Goal: Task Accomplishment & Management: Manage account settings

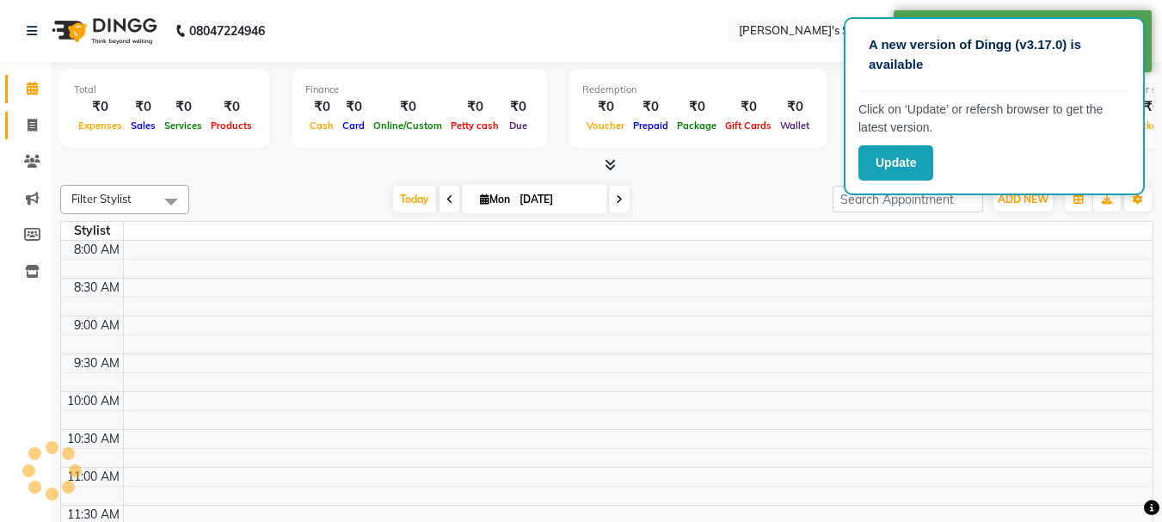
select select "en"
click at [28, 120] on icon at bounding box center [32, 125] width 9 height 13
select select "service"
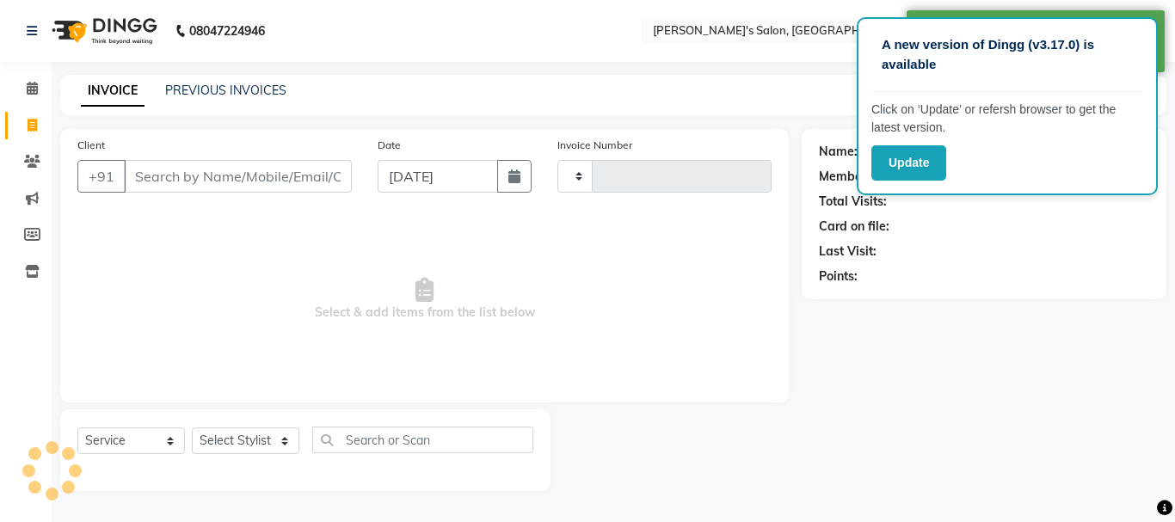
type input "0438"
select select "716"
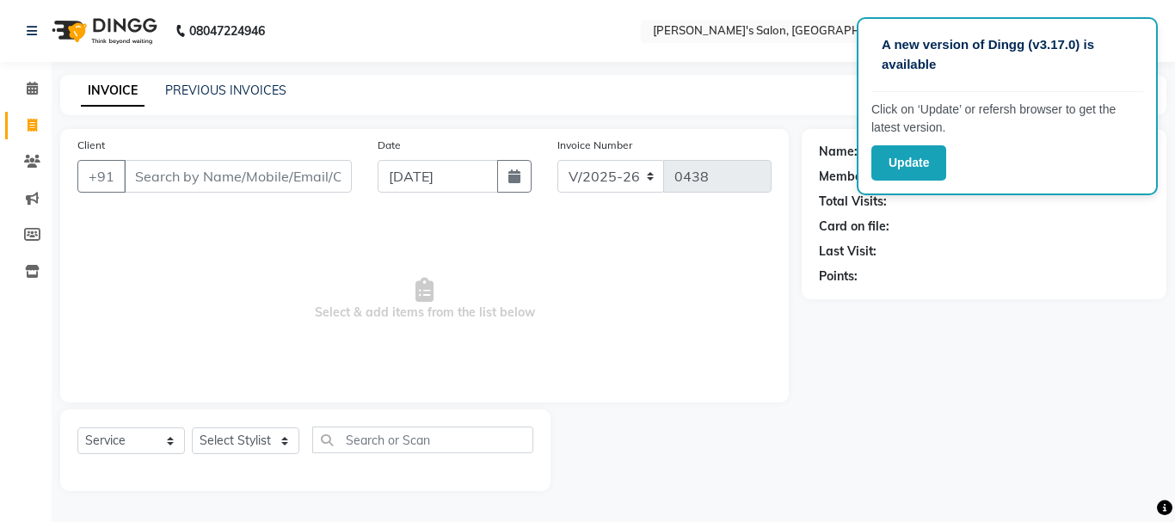
click at [949, 399] on div "Name: Membership: Total Visits: Card on file: Last Visit: Points:" at bounding box center [991, 310] width 378 height 362
click at [889, 409] on div "Name: Membership: Total Visits: Card on file: Last Visit: Points:" at bounding box center [991, 310] width 378 height 362
drag, startPoint x: 832, startPoint y: 19, endPoint x: 834, endPoint y: 31, distance: 12.2
click at [834, 30] on div "Select Location × [PERSON_NAME]'s Salon, [GEOGRAPHIC_DATA]" at bounding box center [791, 31] width 301 height 23
drag, startPoint x: 1150, startPoint y: 447, endPoint x: 1019, endPoint y: 397, distance: 139.9
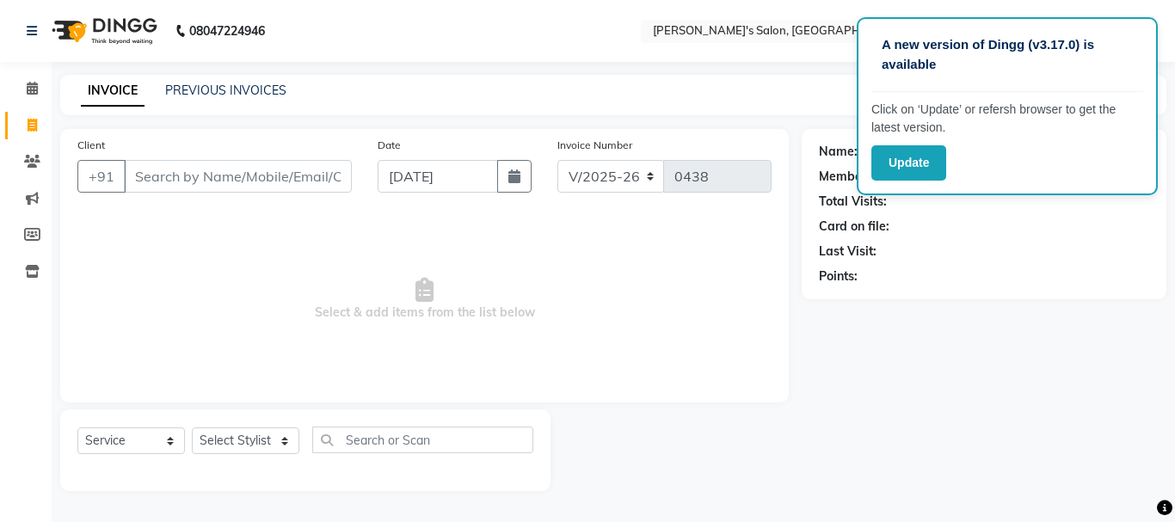
click at [1061, 416] on div "Name: Membership: Total Visits: Card on file: Last Visit: Points:" at bounding box center [991, 310] width 378 height 362
click at [1146, 79] on div "A new version of Dingg (v3.17.0) is available Click on ‘Update’ or refersh brow…" at bounding box center [1007, 106] width 301 height 178
click at [1143, 79] on div "A new version of Dingg (v3.17.0) is available Click on ‘Update’ or refersh brow…" at bounding box center [1007, 106] width 301 height 178
drag, startPoint x: 1103, startPoint y: 177, endPoint x: 1103, endPoint y: 207, distance: 30.1
click at [1103, 206] on app-root "A new version of Dingg (v3.17.0) is available Click on ‘Update’ or refersh brow…" at bounding box center [587, 258] width 1175 height 517
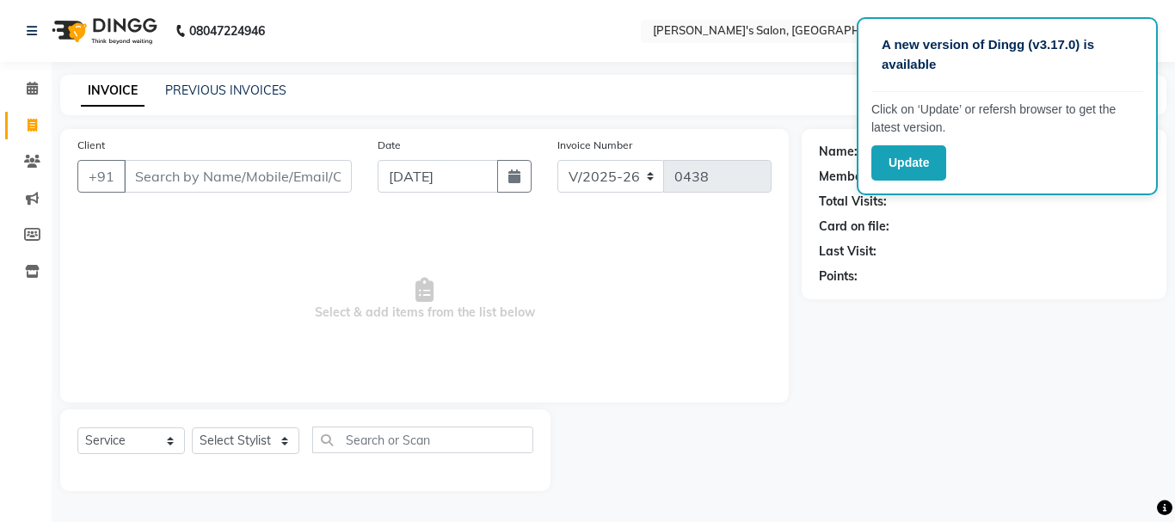
drag, startPoint x: 932, startPoint y: 441, endPoint x: 932, endPoint y: 427, distance: 13.8
click at [932, 432] on div "Name: Membership: Total Visits: Card on file: Last Visit: Points:" at bounding box center [991, 310] width 378 height 362
click at [176, 183] on input "Client" at bounding box center [238, 176] width 228 height 33
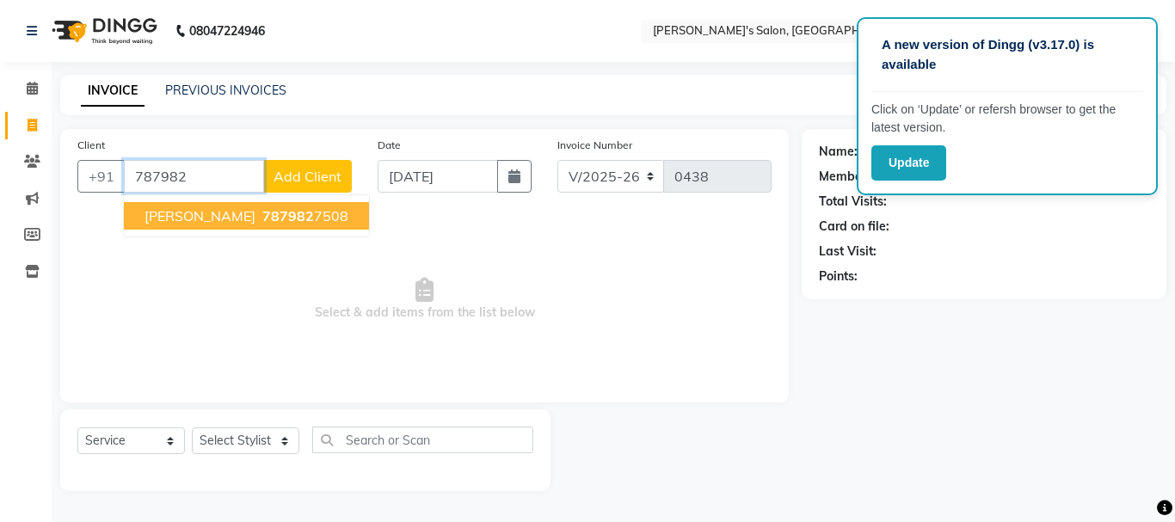
type input "787982"
click at [336, 169] on span "Add Client" at bounding box center [307, 176] width 68 height 17
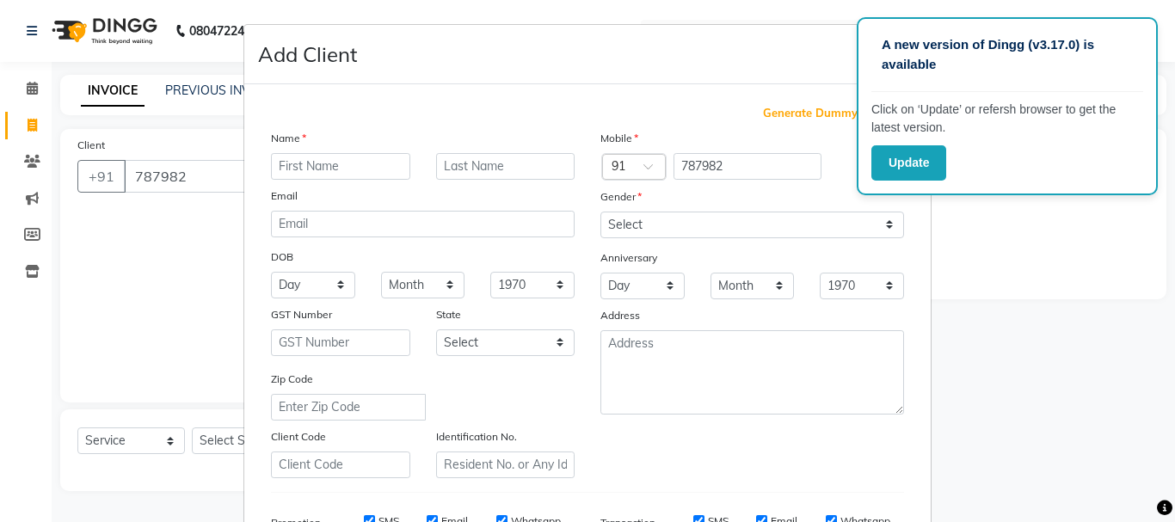
click at [330, 171] on input "text" at bounding box center [340, 166] width 139 height 27
click at [99, 263] on ngb-modal-window "Add Client Generate Dummy Number Name Email DOB Day 01 02 03 04 05 06 07 08 09 …" at bounding box center [587, 261] width 1175 height 522
click at [192, 175] on ngb-modal-window "Add Client Generate Dummy Number Name Email DOB Day 01 02 03 04 05 06 07 08 09 …" at bounding box center [587, 261] width 1175 height 522
drag, startPoint x: 48, startPoint y: 224, endPoint x: 95, endPoint y: 240, distance: 49.2
click at [86, 237] on ngb-modal-window "Add Client Generate Dummy Number Name Email DOB Day 01 02 03 04 05 06 07 08 09 …" at bounding box center [587, 261] width 1175 height 522
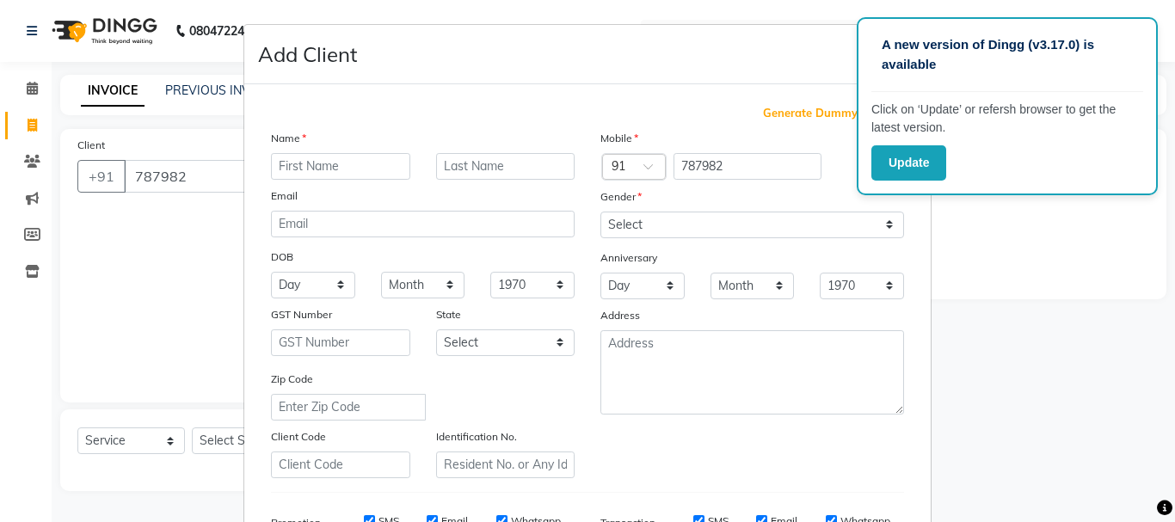
click at [203, 245] on ngb-modal-window "Add Client Generate Dummy Number Name Email DOB Day 01 02 03 04 05 06 07 08 09 …" at bounding box center [587, 261] width 1175 height 522
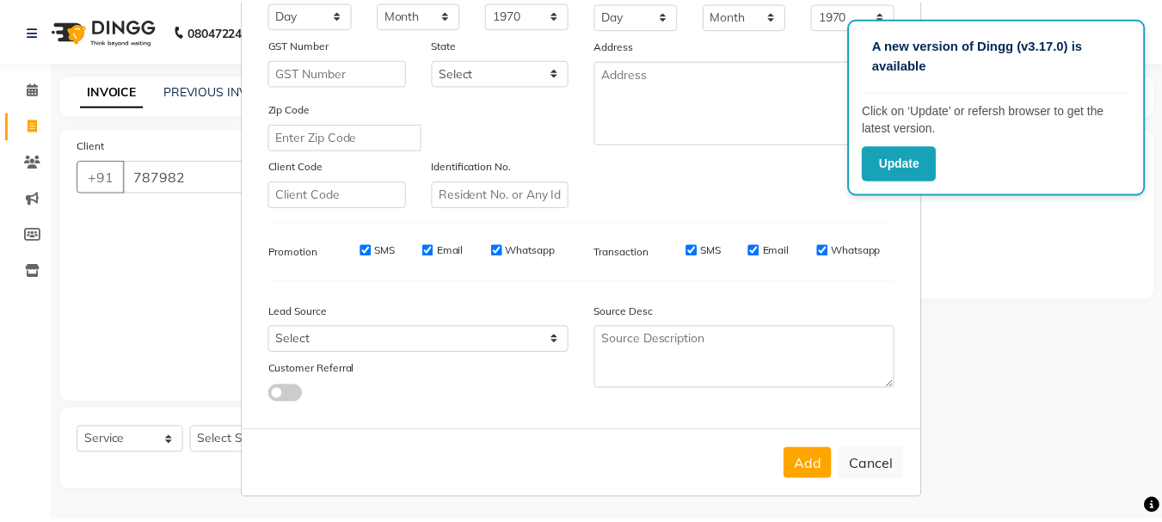
scroll to position [272, 0]
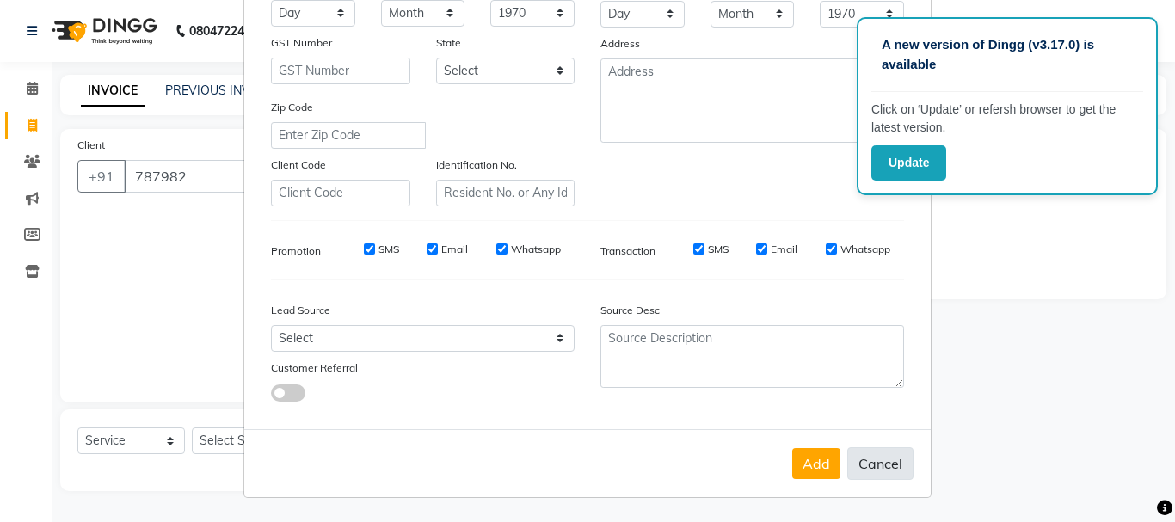
click at [876, 464] on button "Cancel" at bounding box center [880, 463] width 66 height 33
select select
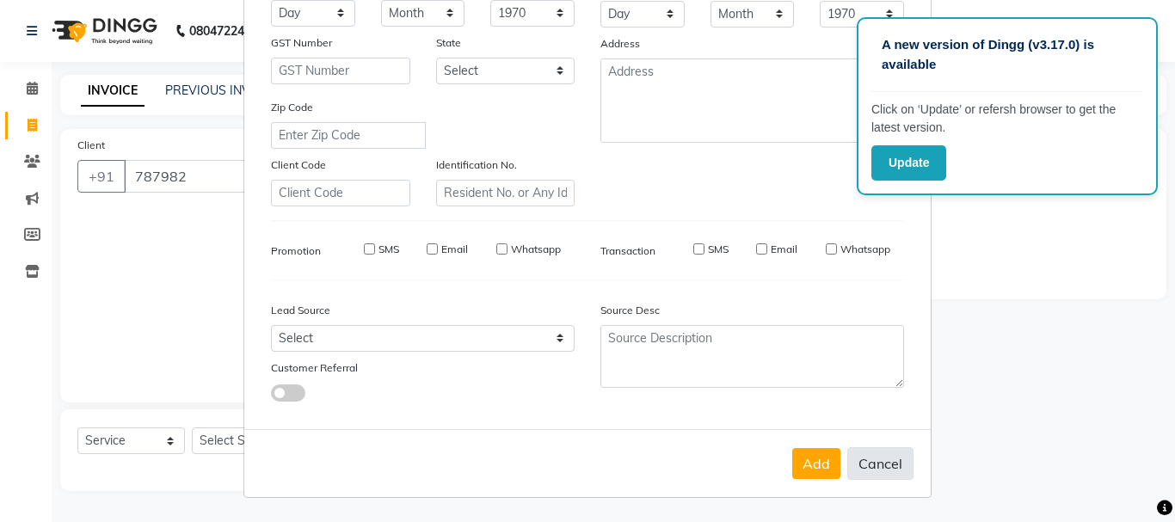
select select
checkbox input "false"
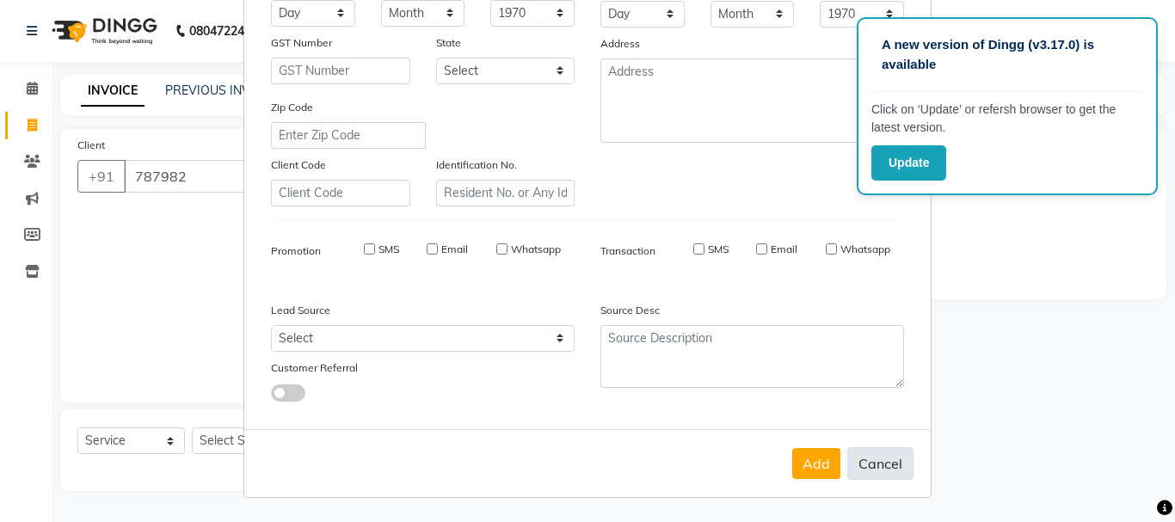
checkbox input "false"
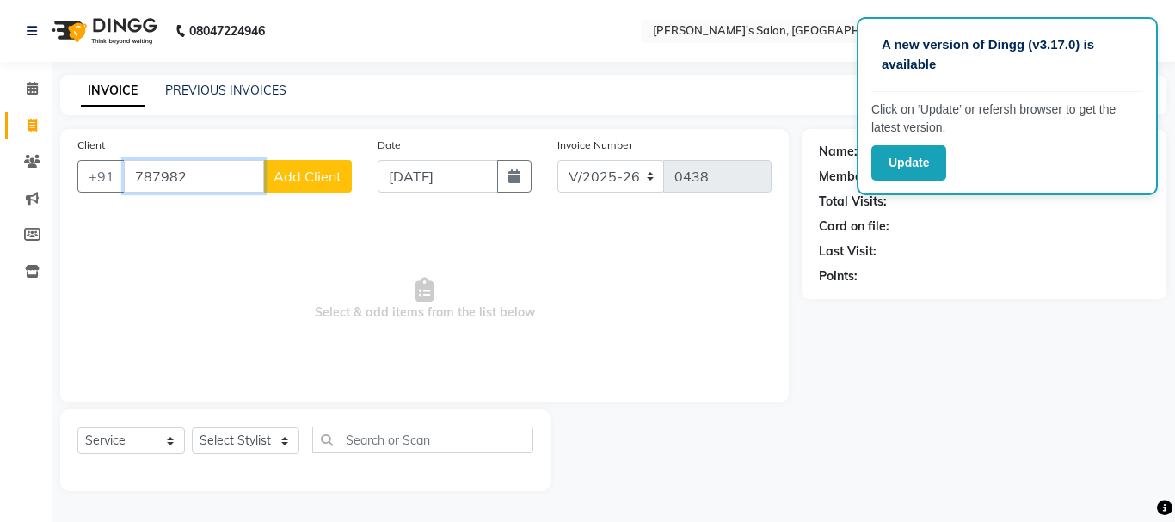
click at [179, 173] on input "787982" at bounding box center [194, 176] width 140 height 33
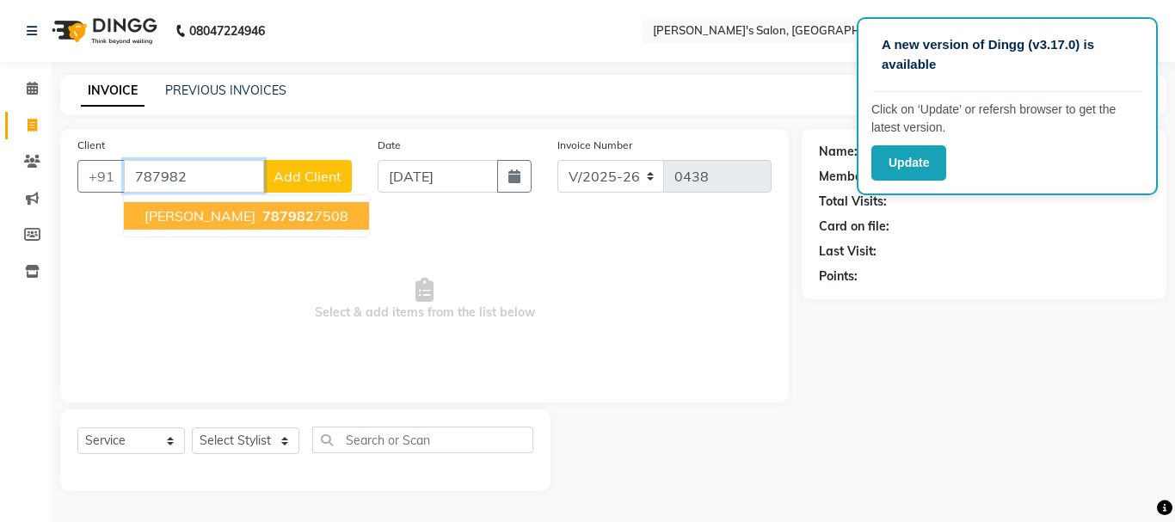
click at [210, 229] on button "[PERSON_NAME] 787982 7508" at bounding box center [246, 216] width 245 height 28
type input "7879827508"
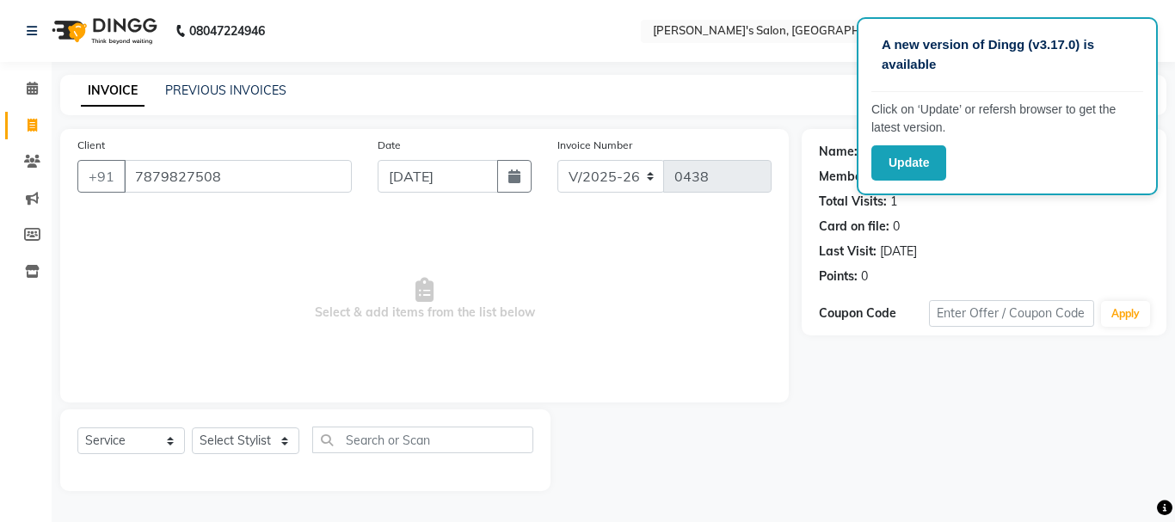
click at [1037, 77] on div "A new version of Dingg (v3.17.0) is available" at bounding box center [1007, 62] width 272 height 60
click at [1004, 47] on p "A new version of Dingg (v3.17.0) is available" at bounding box center [1007, 54] width 251 height 39
click at [282, 437] on select "Select Stylist [PERSON_NAME] [PERSON_NAME] [PERSON_NAME] [PERSON_NAME] [PERSON_…" at bounding box center [246, 440] width 108 height 27
select select "85925"
click at [192, 427] on select "Select Stylist [PERSON_NAME] [PERSON_NAME] [PERSON_NAME] [PERSON_NAME] [PERSON_…" at bounding box center [246, 440] width 108 height 27
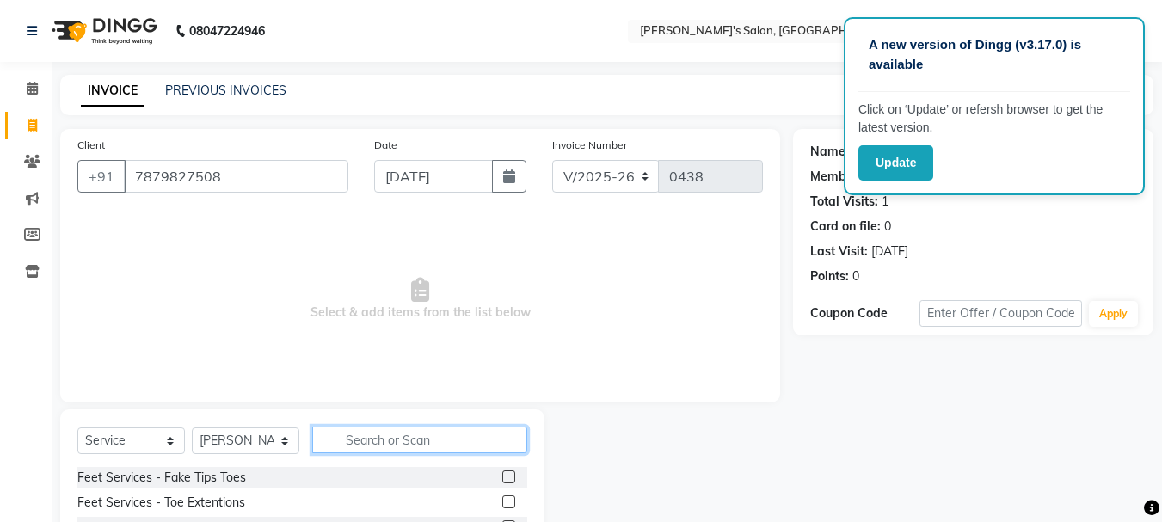
click at [399, 430] on input "text" at bounding box center [419, 440] width 215 height 27
type input "eye"
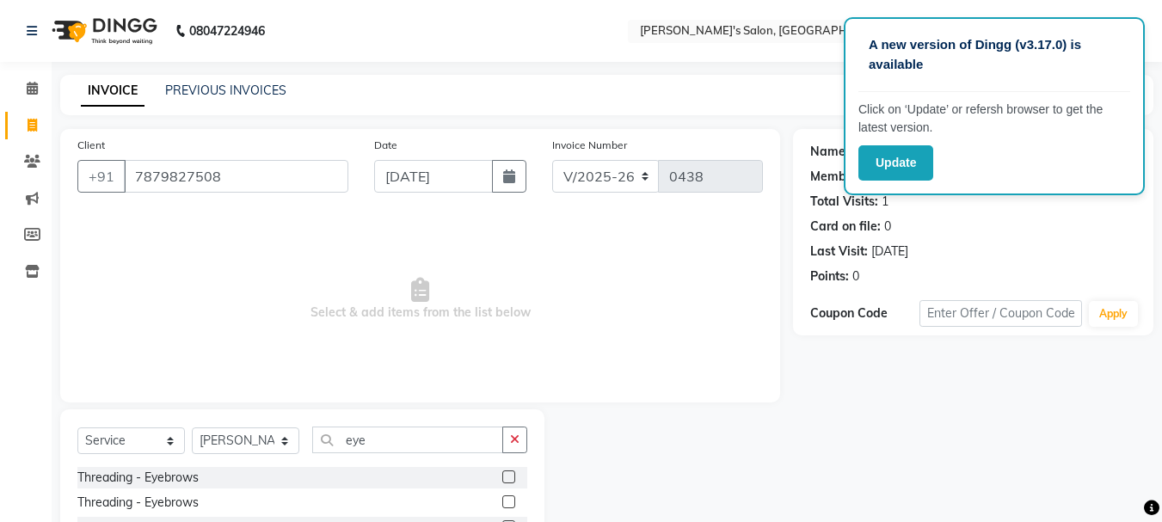
click at [519, 470] on div at bounding box center [514, 478] width 25 height 22
click at [508, 473] on label at bounding box center [508, 476] width 13 height 13
click at [508, 473] on input "checkbox" at bounding box center [507, 477] width 11 height 11
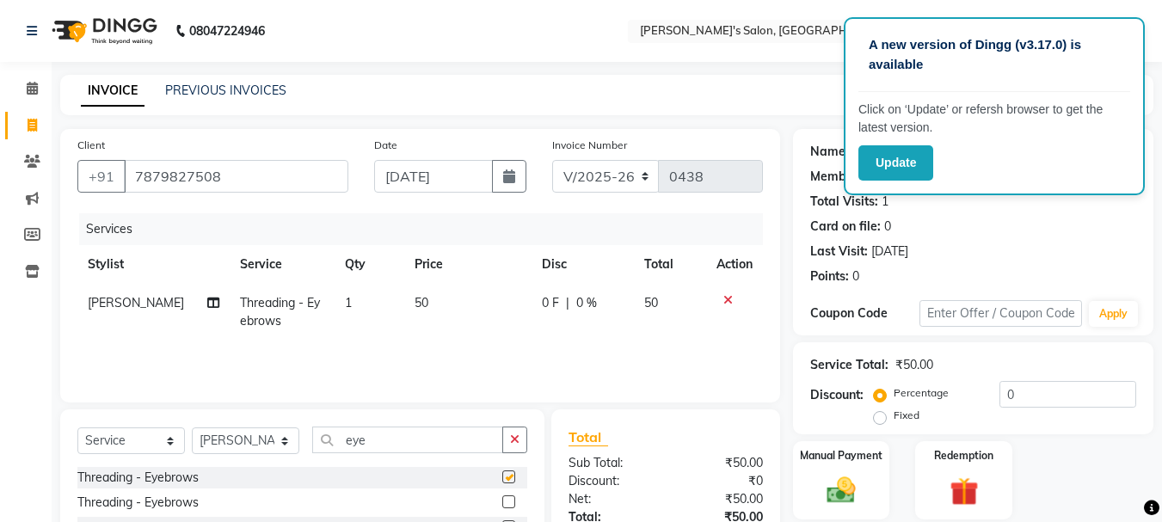
checkbox input "false"
click at [516, 439] on icon "button" at bounding box center [514, 439] width 9 height 12
type input "for"
click at [512, 476] on label at bounding box center [508, 476] width 13 height 13
click at [512, 476] on input "checkbox" at bounding box center [507, 477] width 11 height 11
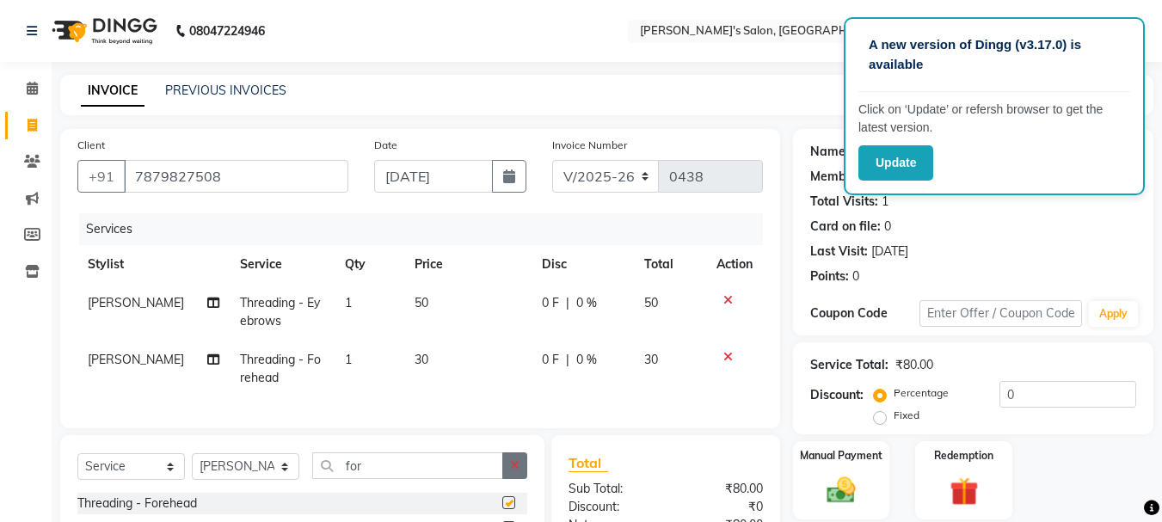
checkbox input "false"
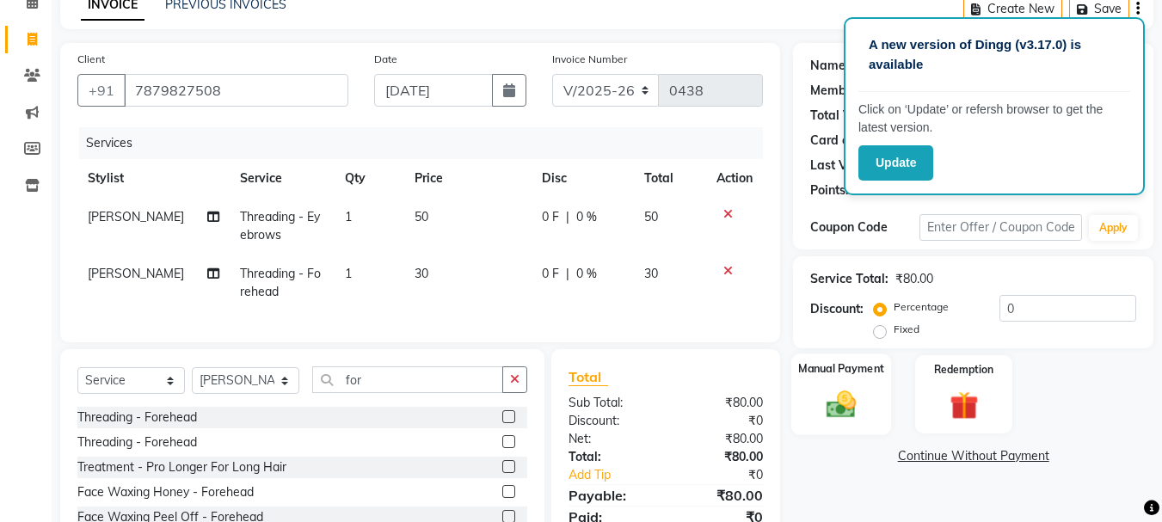
click at [845, 384] on div "Manual Payment" at bounding box center [841, 394] width 101 height 82
click at [978, 451] on span "CASH" at bounding box center [978, 457] width 37 height 20
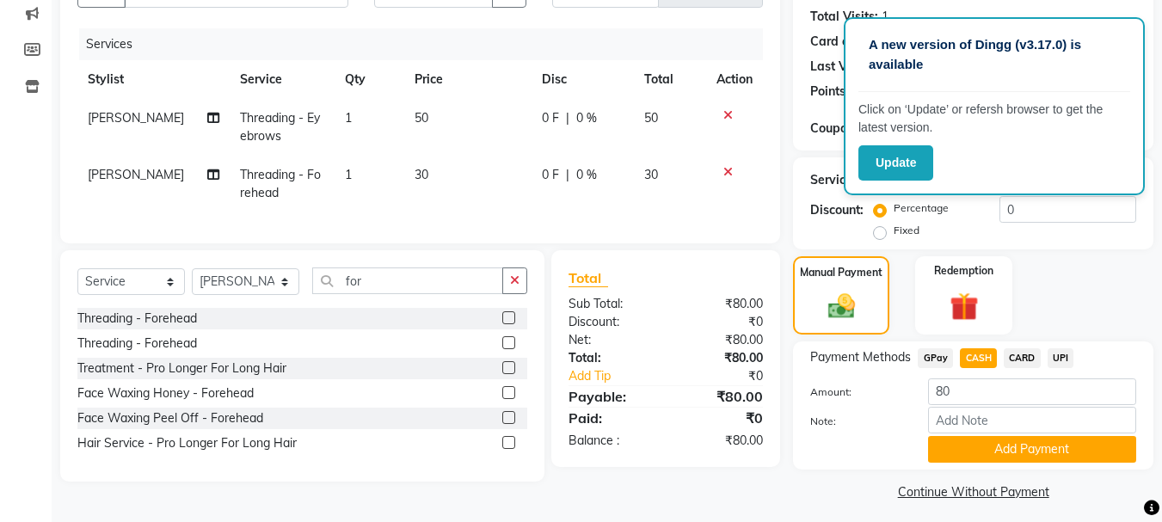
scroll to position [194, 0]
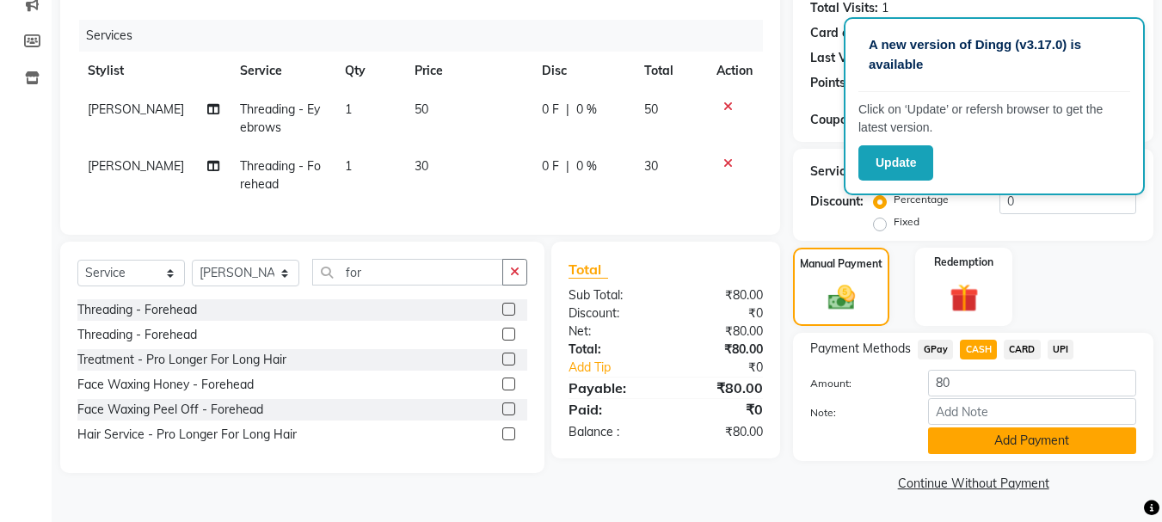
click at [970, 442] on button "Add Payment" at bounding box center [1032, 440] width 208 height 27
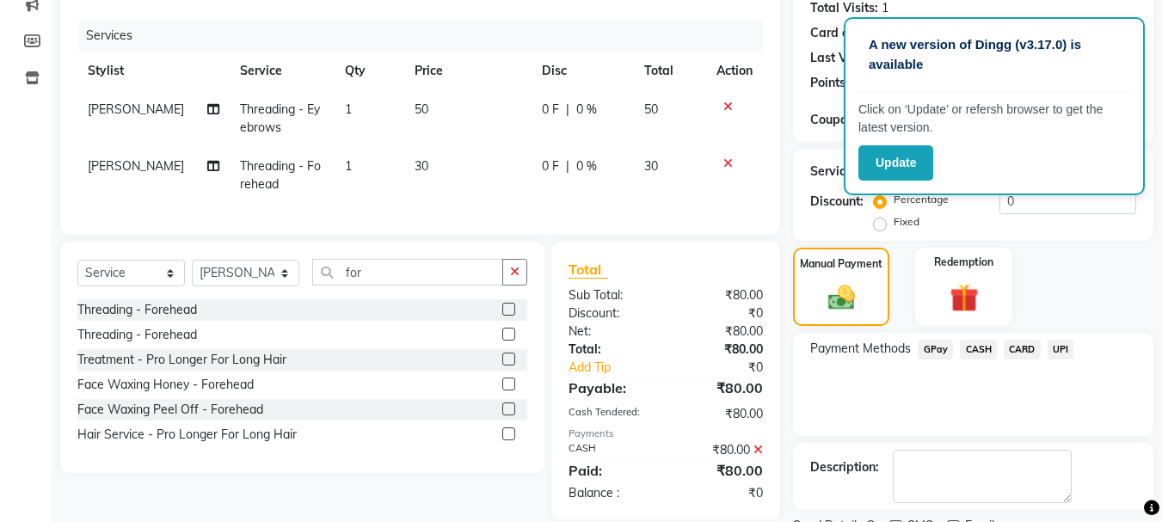
scroll to position [266, 0]
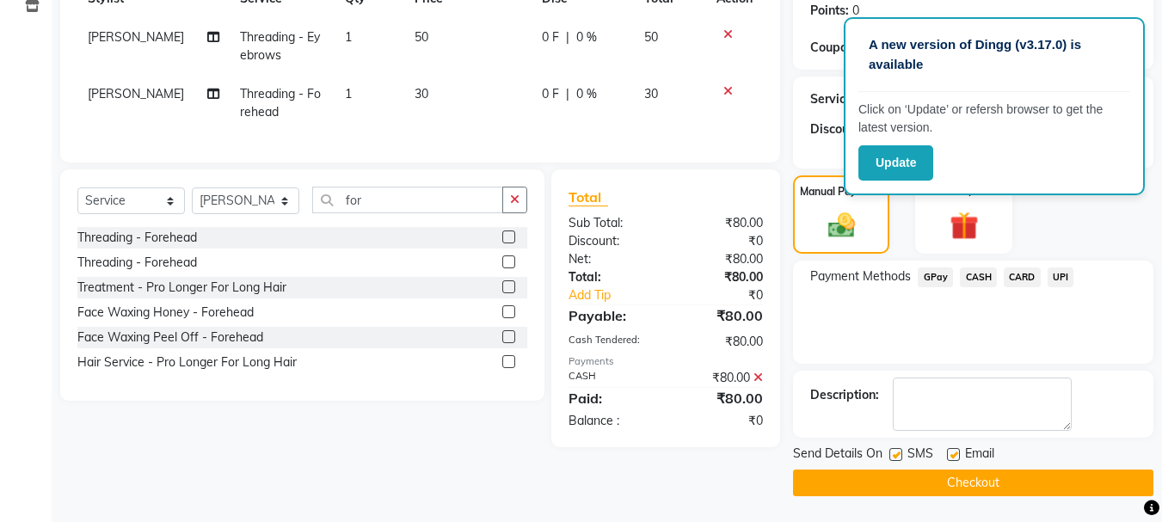
click at [957, 477] on button "Checkout" at bounding box center [973, 483] width 360 height 27
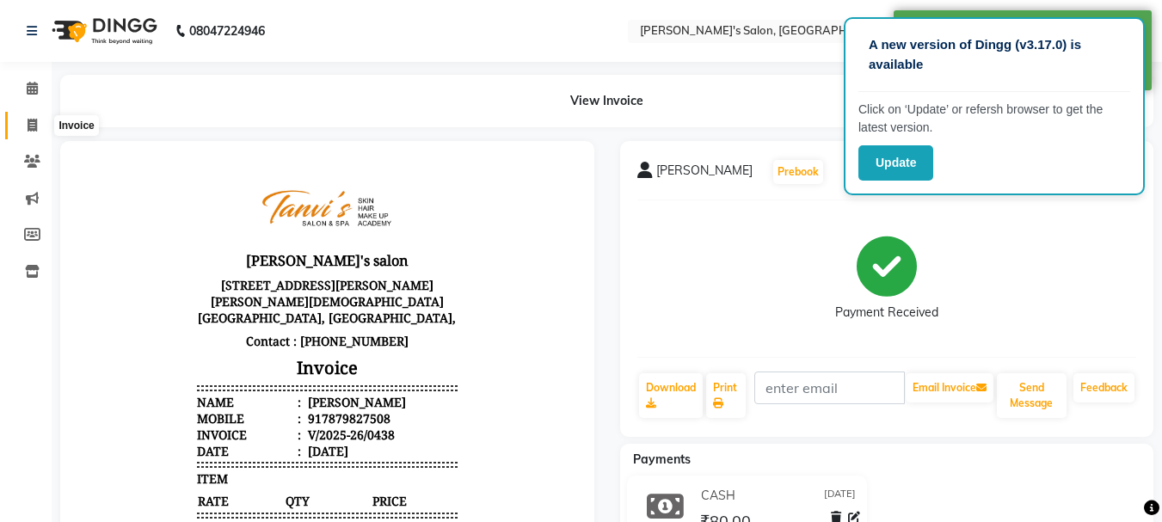
click at [34, 120] on icon at bounding box center [32, 125] width 9 height 13
select select "service"
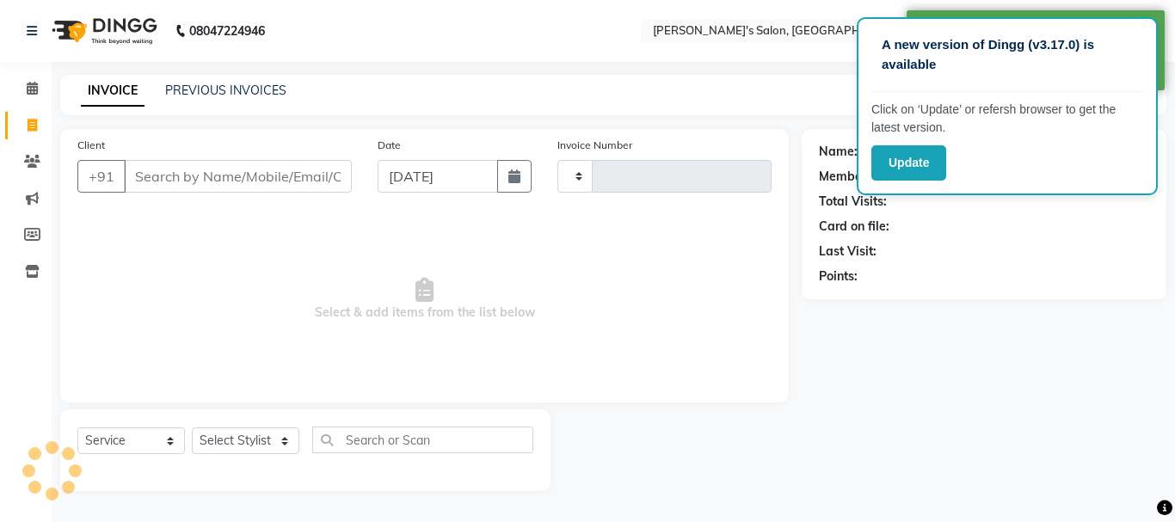
type input "0439"
select select "716"
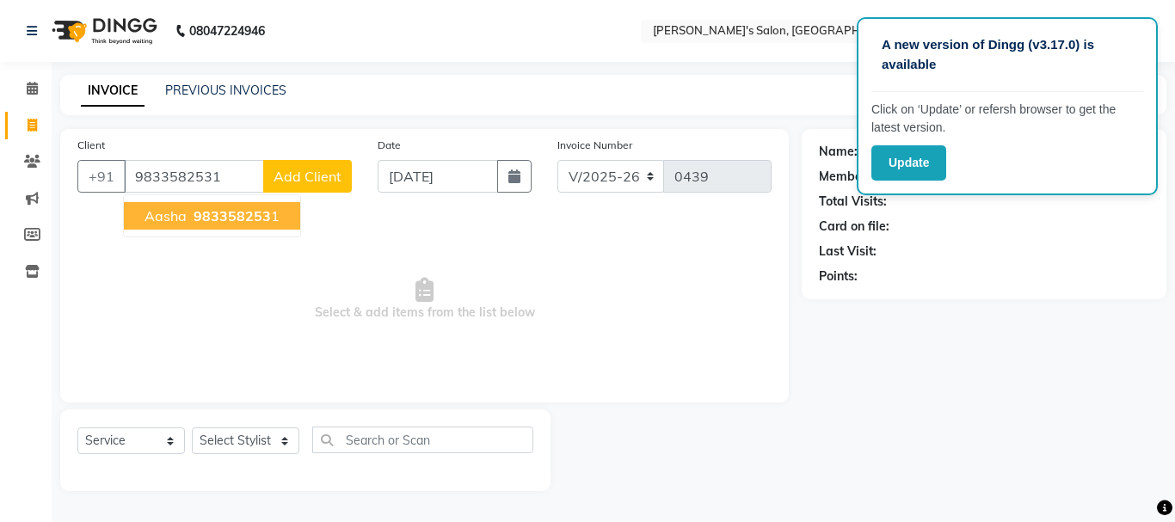
type input "9833582531"
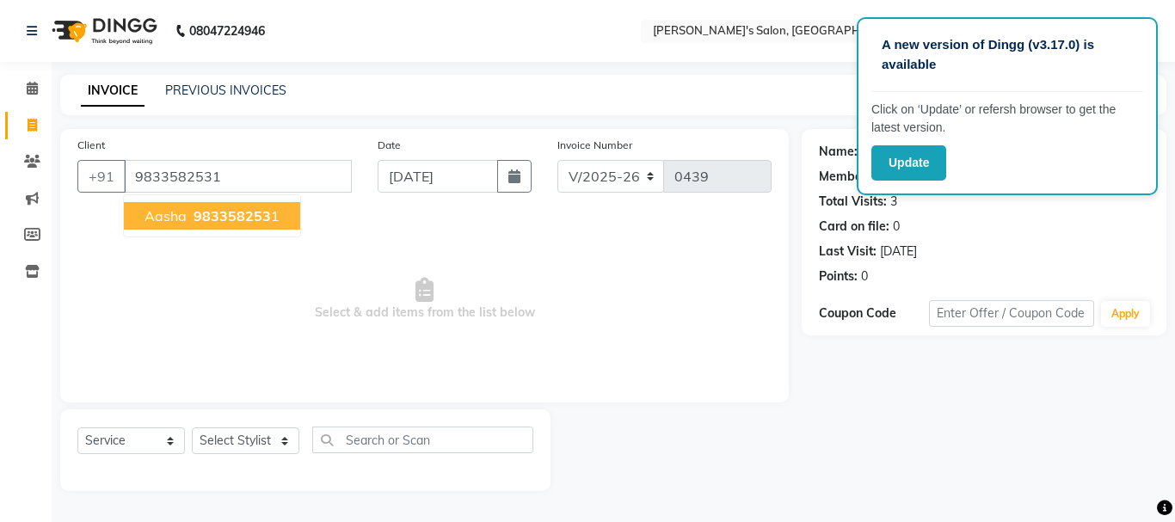
click at [268, 223] on ngb-highlight "983358253 1" at bounding box center [234, 215] width 89 height 17
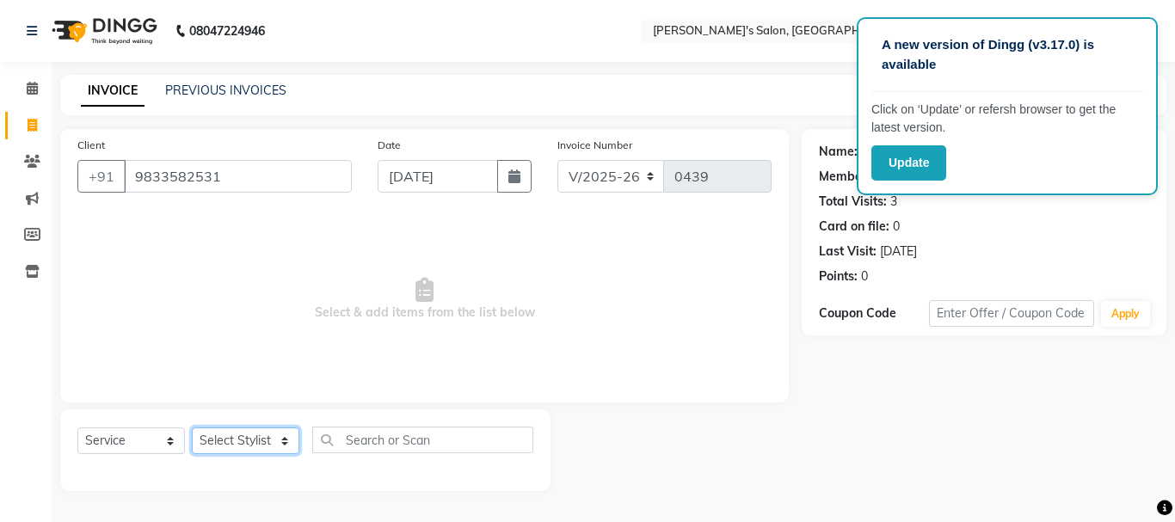
click at [276, 445] on select "Select Stylist [PERSON_NAME] [PERSON_NAME] [PERSON_NAME] [PERSON_NAME] [PERSON_…" at bounding box center [246, 440] width 108 height 27
select select "85925"
click at [192, 427] on select "Select Stylist [PERSON_NAME] [PERSON_NAME] [PERSON_NAME] [PERSON_NAME] [PERSON_…" at bounding box center [246, 440] width 108 height 27
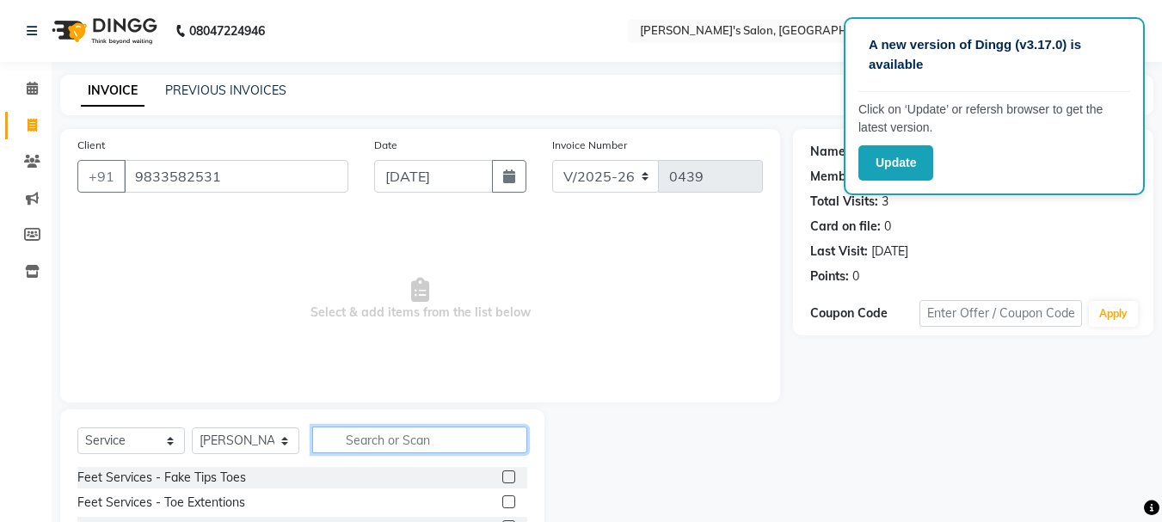
click at [370, 435] on input "text" at bounding box center [419, 440] width 215 height 27
type input "eye"
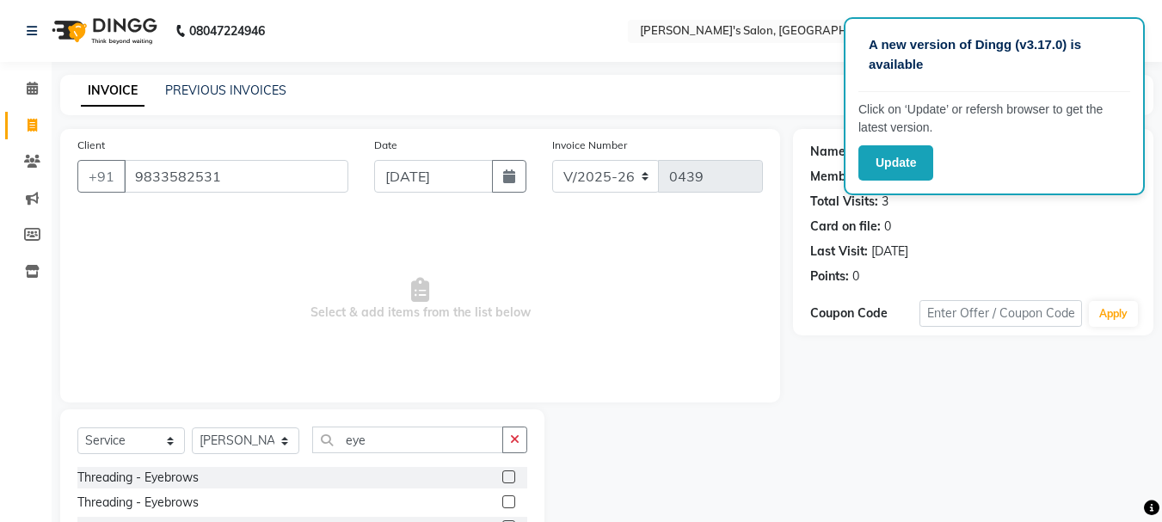
click at [507, 473] on label at bounding box center [508, 476] width 13 height 13
click at [507, 473] on input "checkbox" at bounding box center [507, 477] width 11 height 11
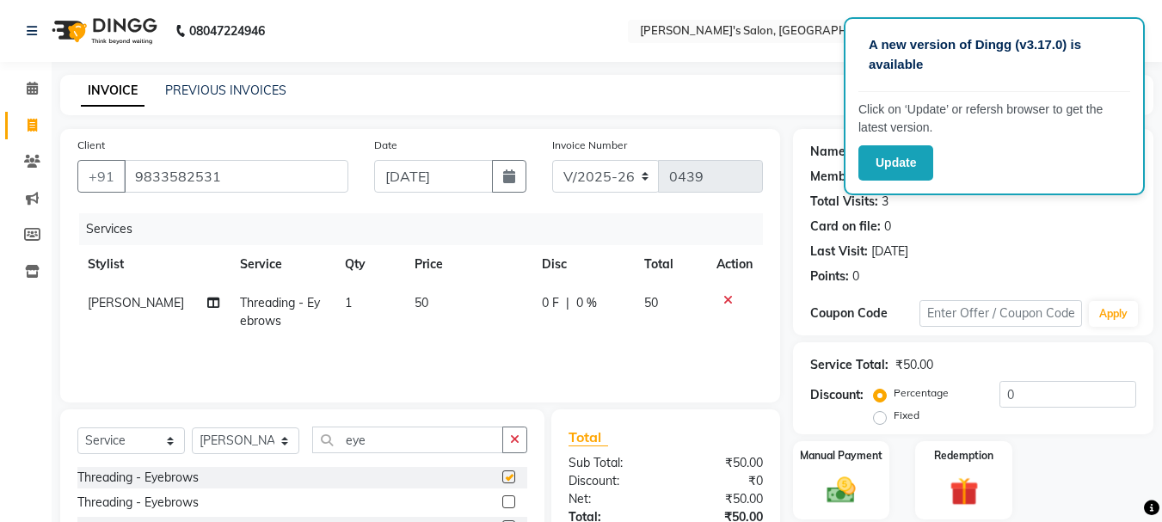
checkbox input "false"
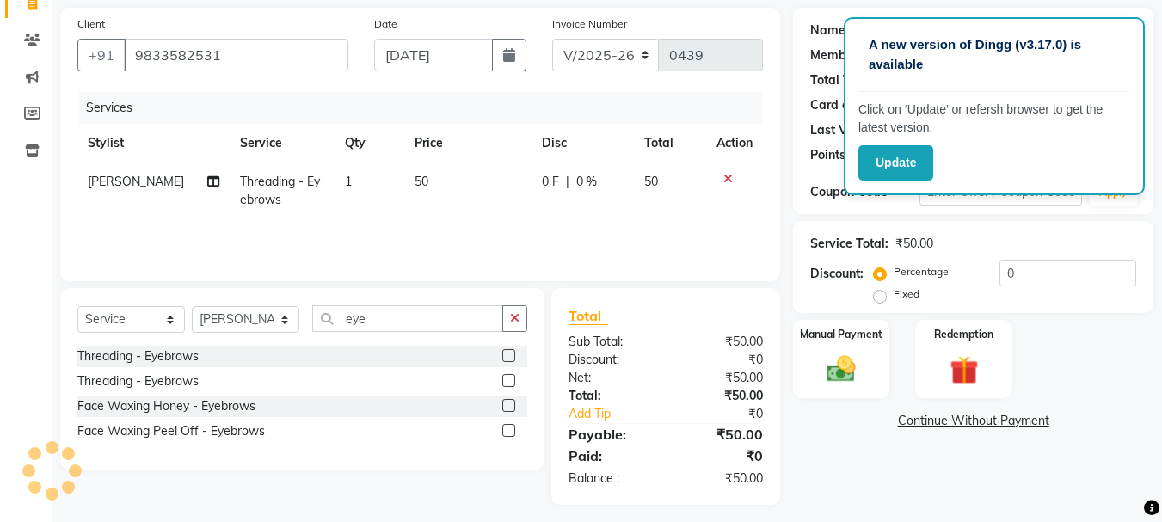
scroll to position [130, 0]
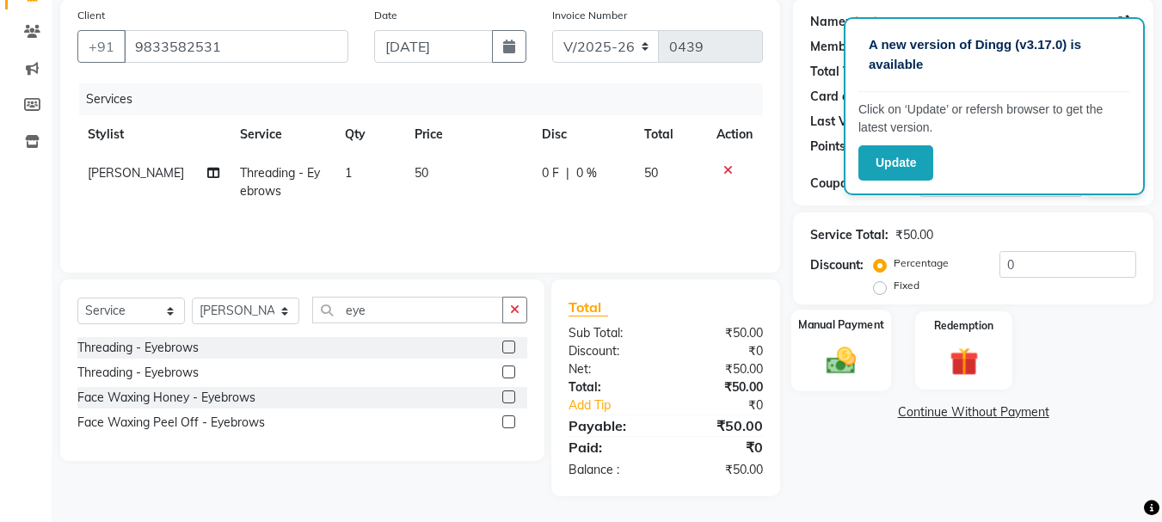
click at [827, 378] on img at bounding box center [841, 360] width 48 height 34
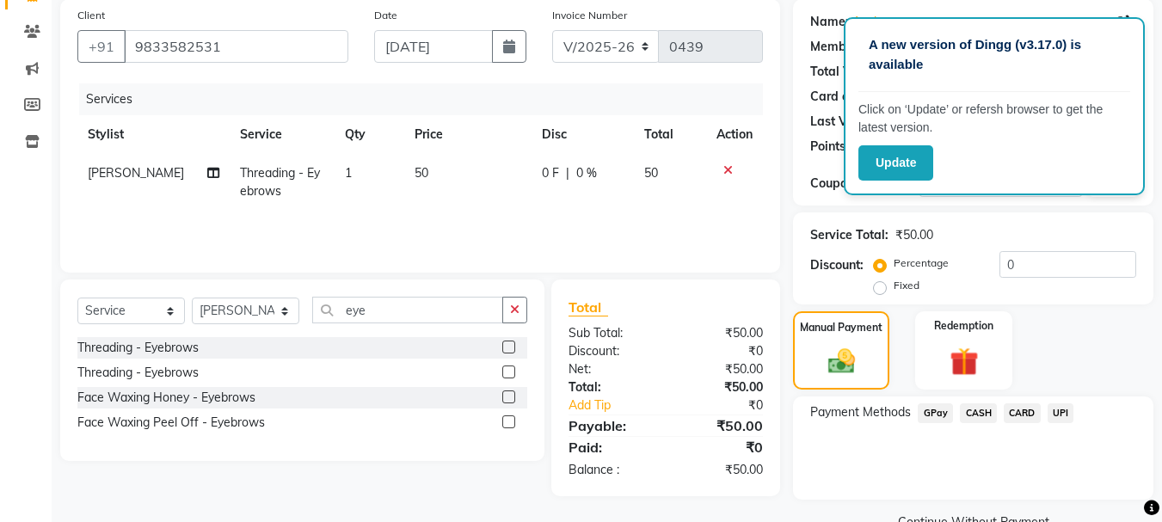
click at [980, 415] on span "CASH" at bounding box center [978, 413] width 37 height 20
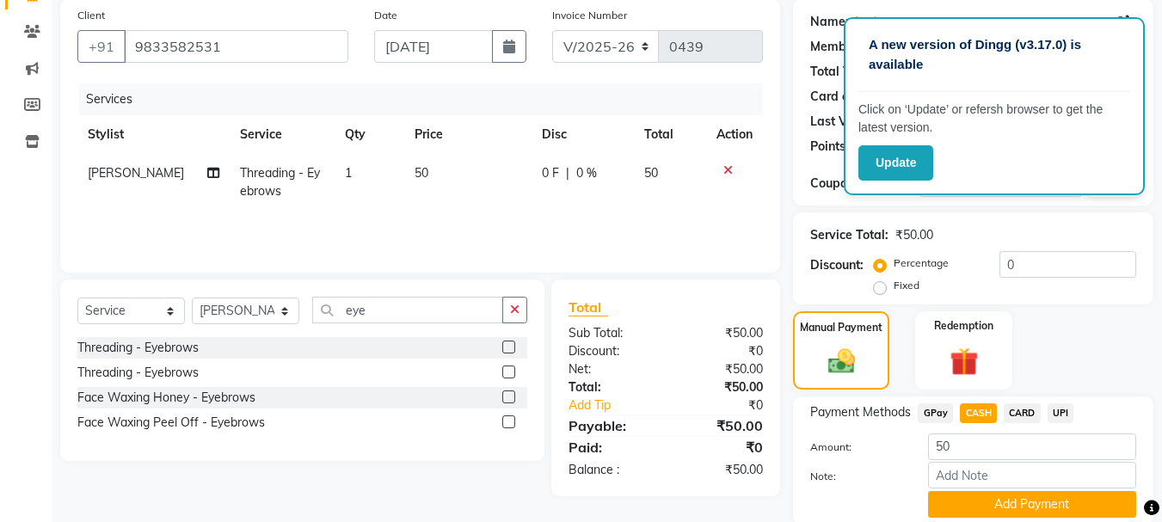
scroll to position [194, 0]
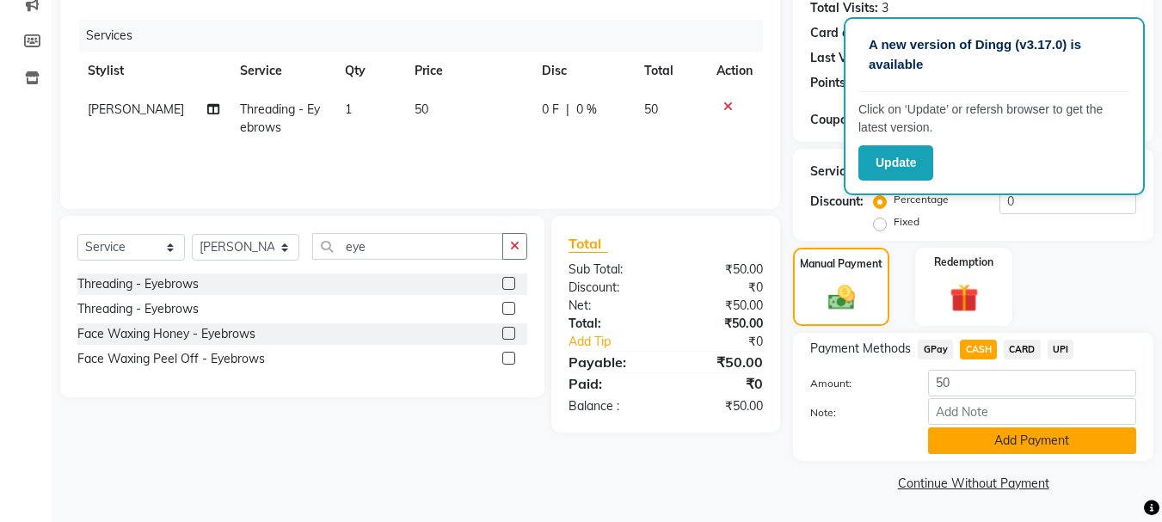
click at [1000, 437] on button "Add Payment" at bounding box center [1032, 440] width 208 height 27
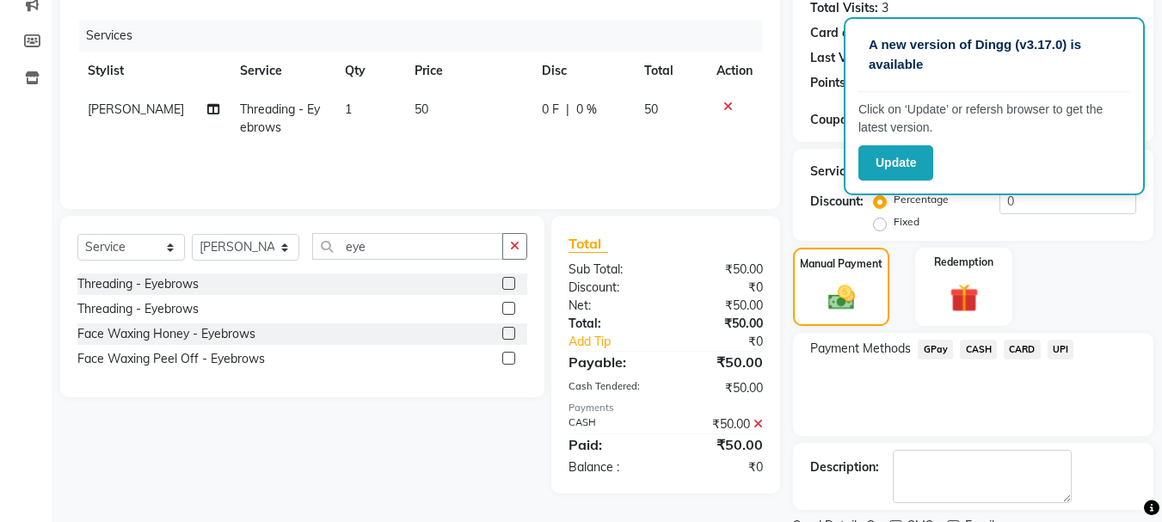
scroll to position [266, 0]
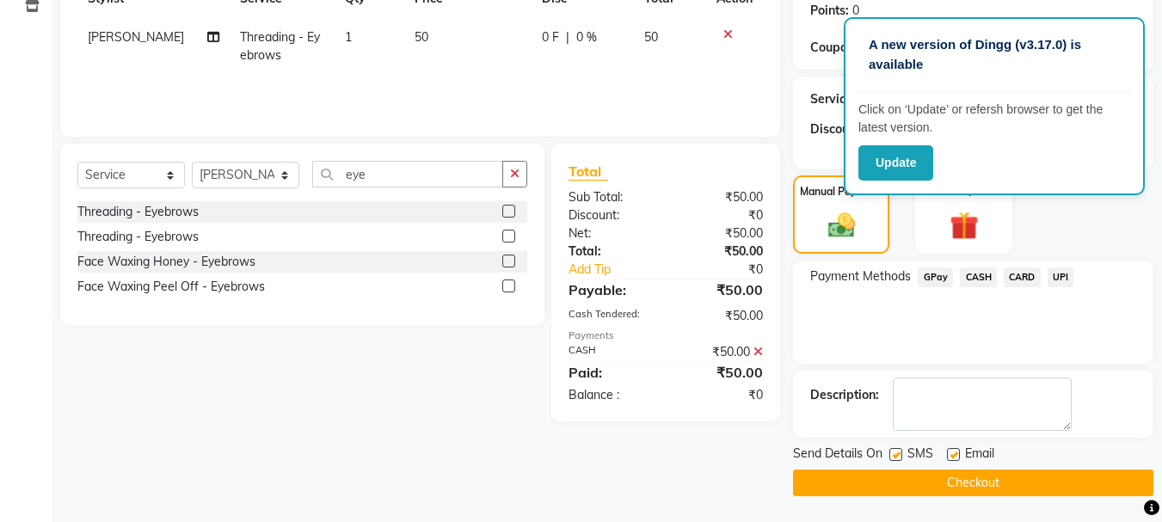
click at [983, 485] on button "Checkout" at bounding box center [973, 483] width 360 height 27
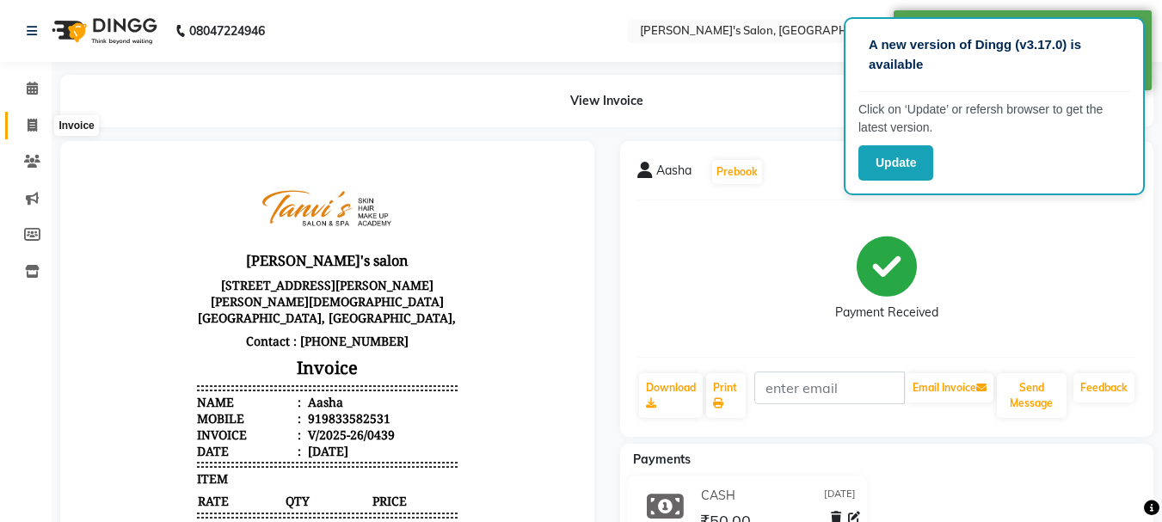
click at [31, 123] on icon at bounding box center [32, 125] width 9 height 13
select select "service"
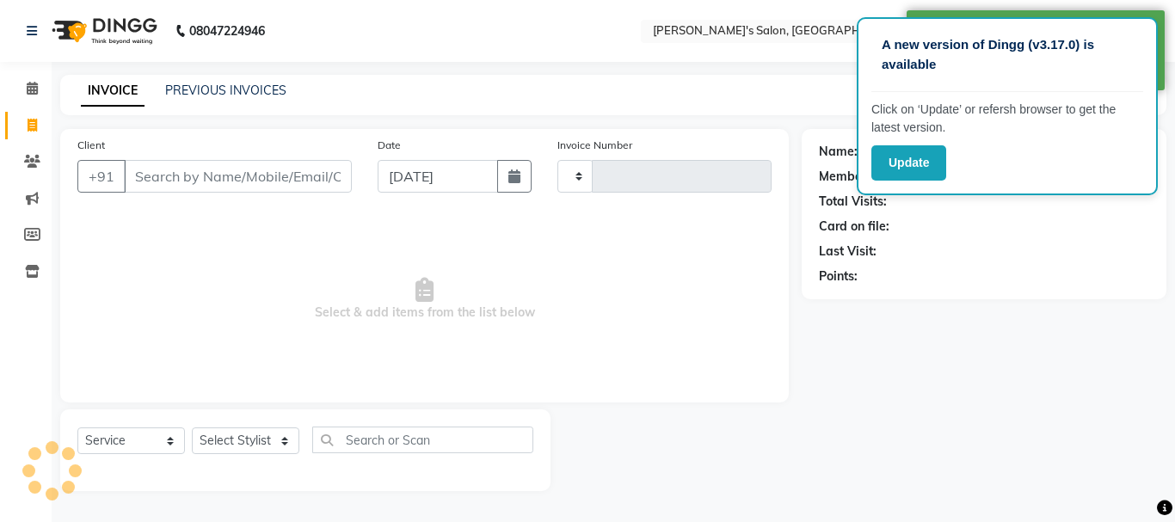
type input "0440"
select select "716"
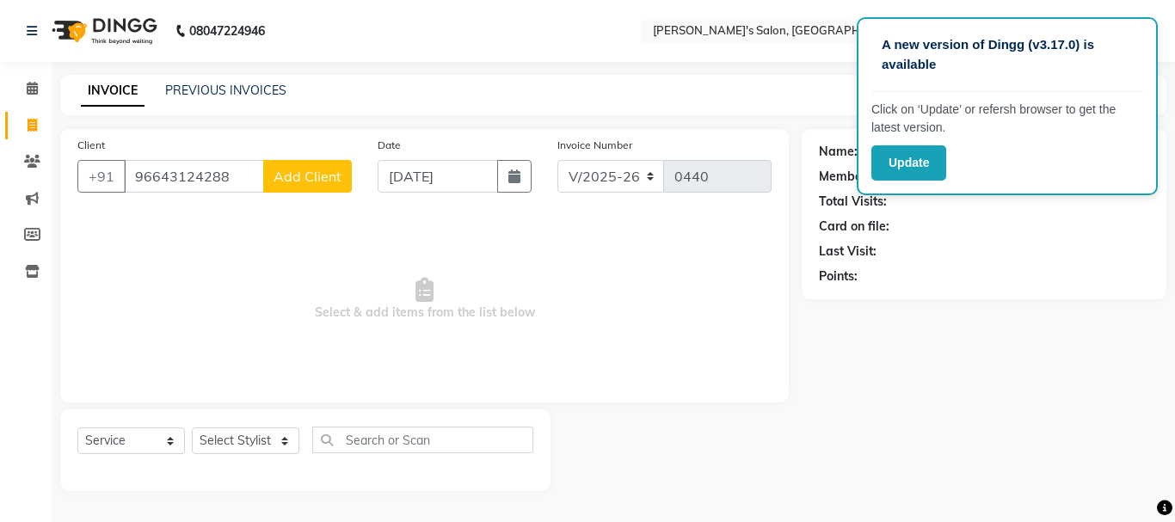
type input "96643124288"
click at [286, 189] on button "Add Client" at bounding box center [307, 176] width 89 height 33
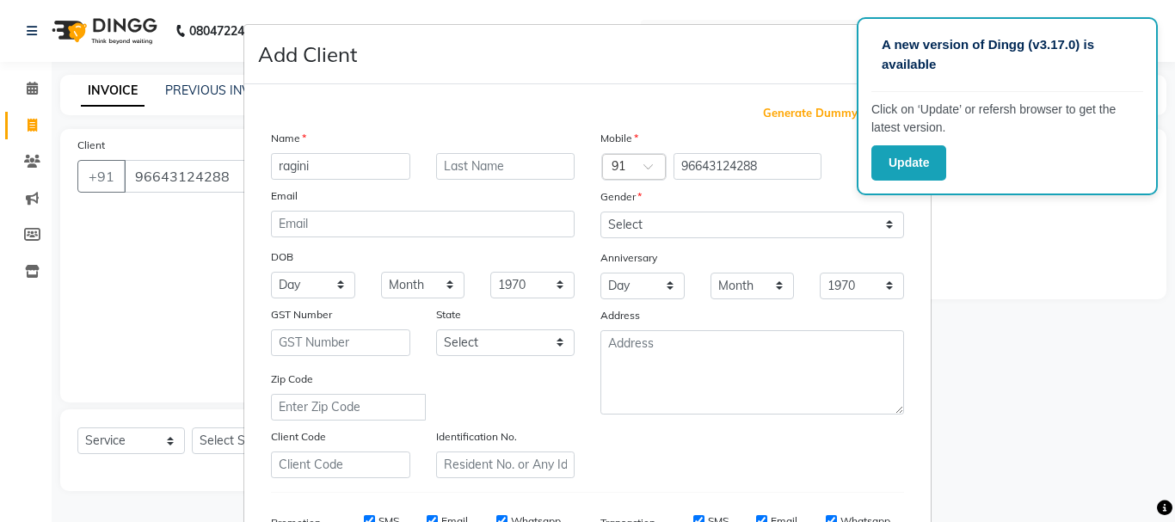
type input "ragini"
click at [616, 224] on select "Select [DEMOGRAPHIC_DATA] [DEMOGRAPHIC_DATA] Other Prefer Not To Say" at bounding box center [752, 225] width 304 height 27
select select "[DEMOGRAPHIC_DATA]"
click at [600, 212] on select "Select [DEMOGRAPHIC_DATA] [DEMOGRAPHIC_DATA] Other Prefer Not To Say" at bounding box center [752, 225] width 304 height 27
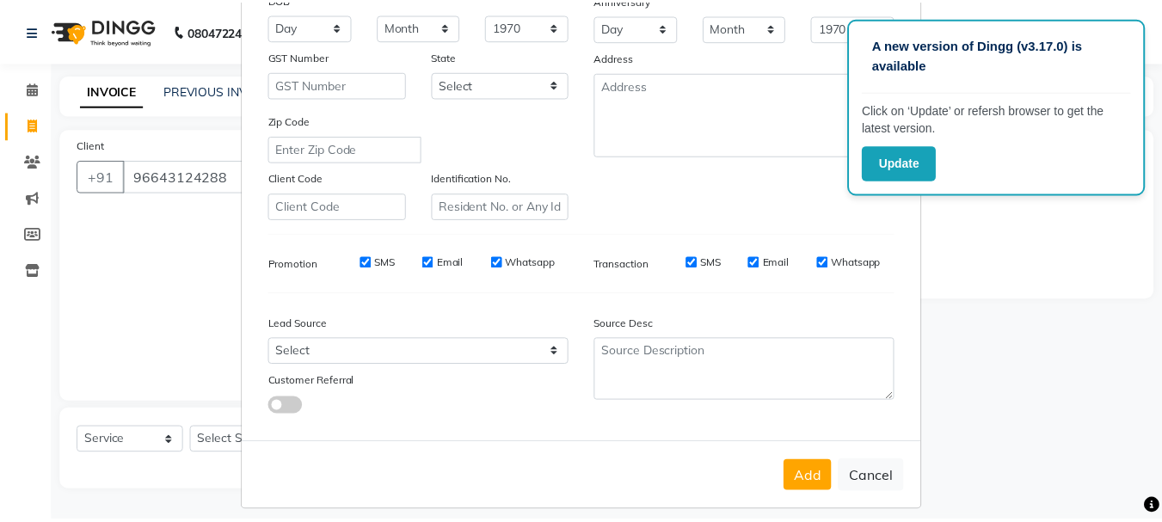
scroll to position [272, 0]
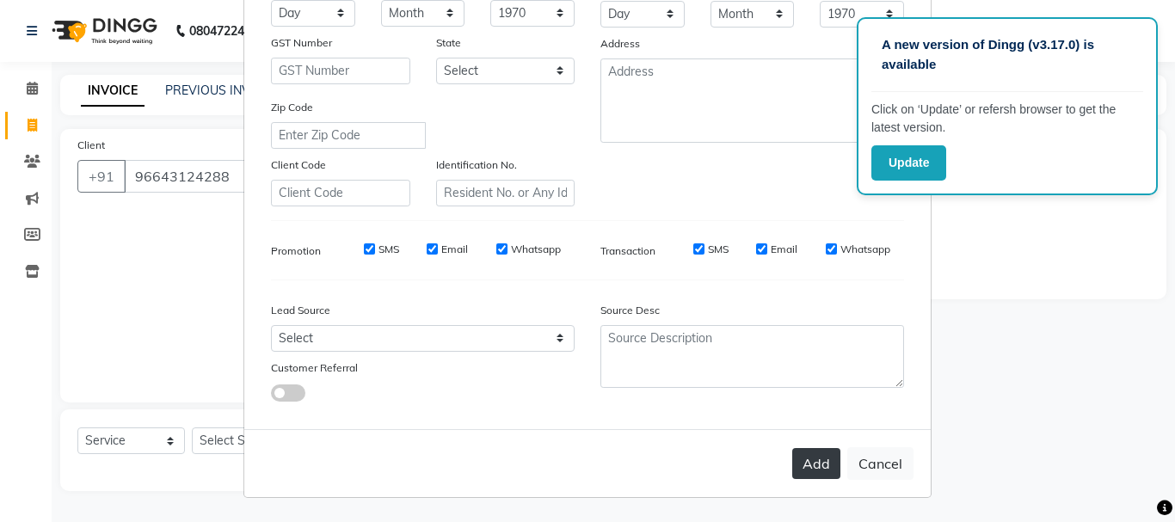
click at [801, 468] on button "Add" at bounding box center [816, 463] width 48 height 31
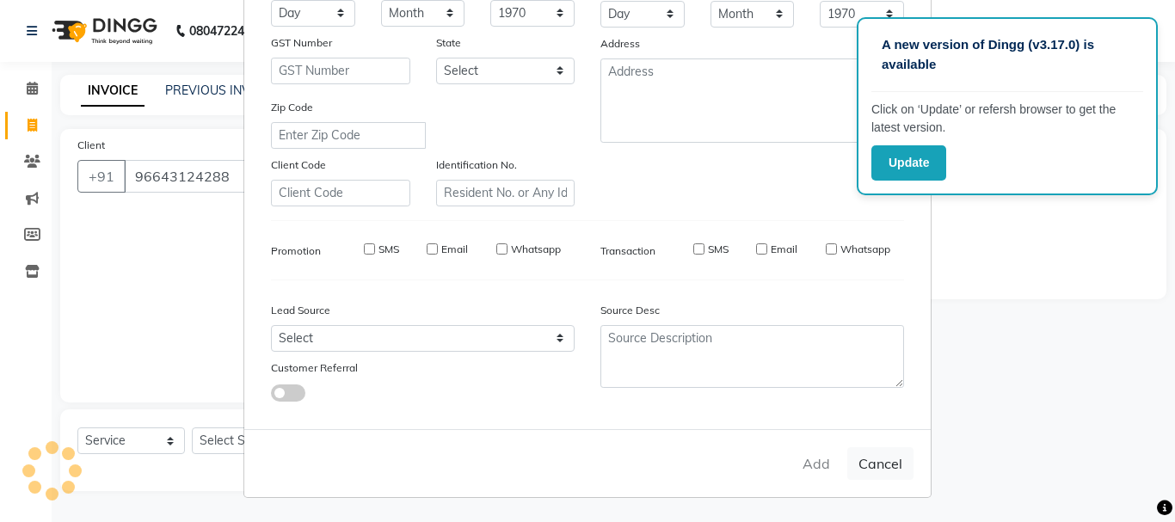
select select
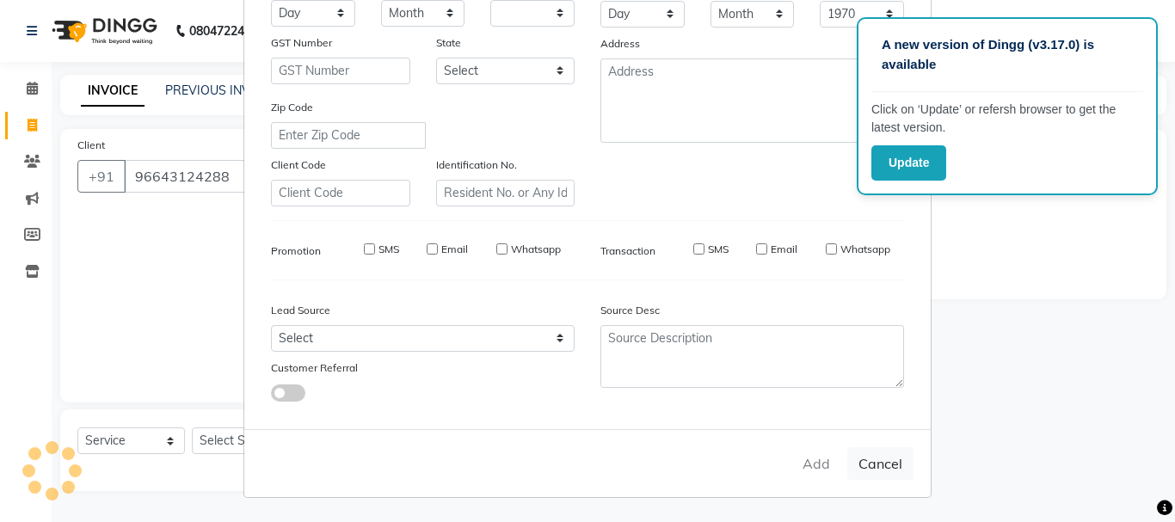
select select
checkbox input "false"
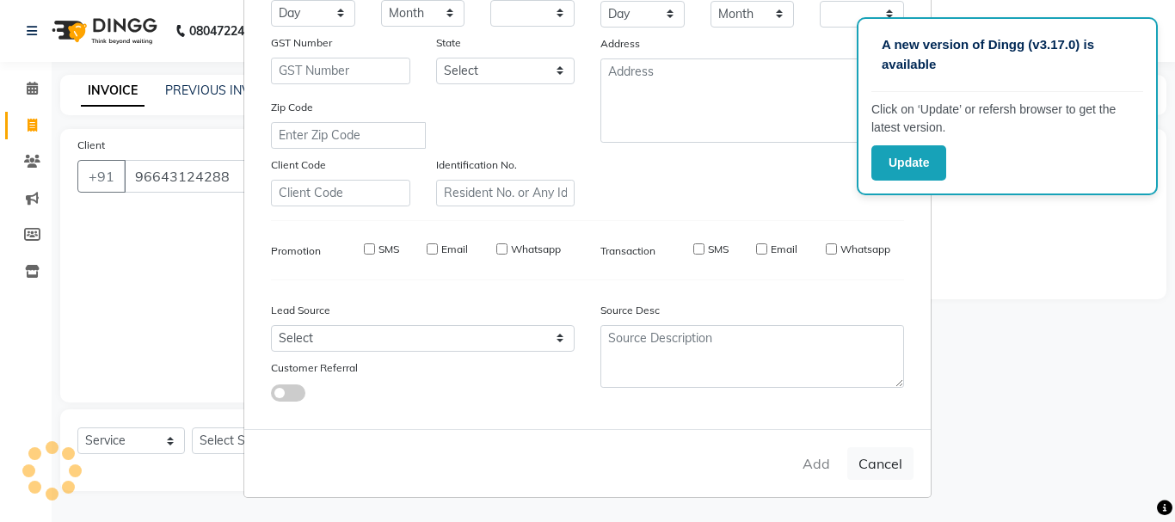
checkbox input "false"
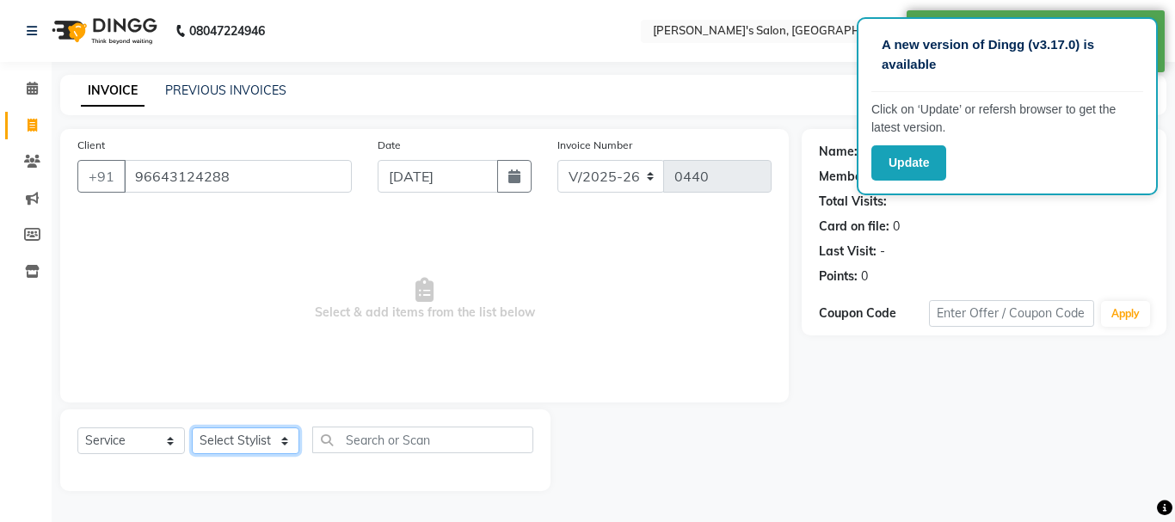
click at [227, 448] on select "Select Stylist [PERSON_NAME] [PERSON_NAME] [PERSON_NAME] [PERSON_NAME] [PERSON_…" at bounding box center [246, 440] width 108 height 27
select select "85925"
click at [192, 427] on select "Select Stylist [PERSON_NAME] [PERSON_NAME] [PERSON_NAME] [PERSON_NAME] [PERSON_…" at bounding box center [246, 440] width 108 height 27
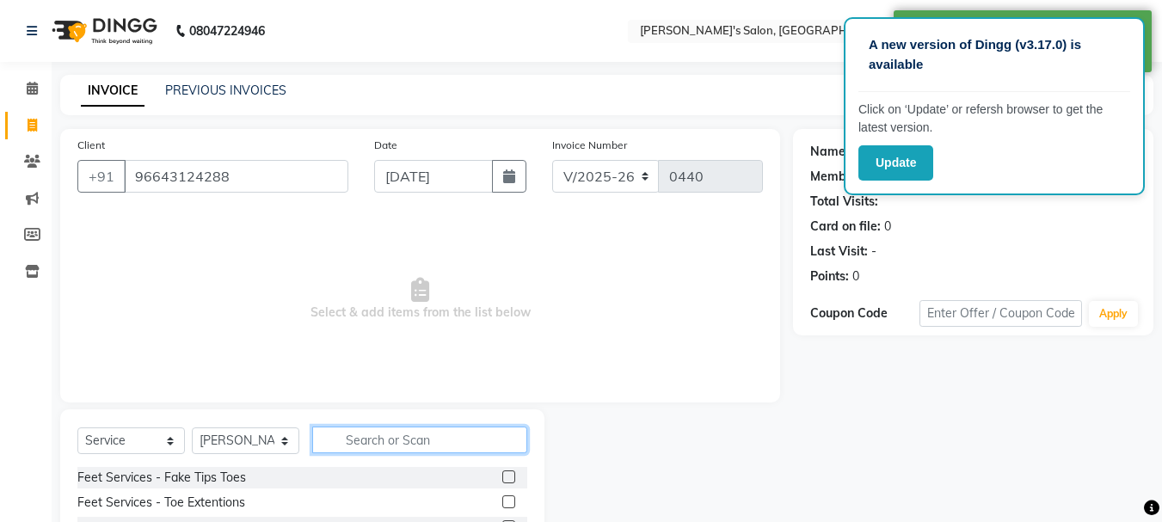
click at [415, 440] on input "text" at bounding box center [419, 440] width 215 height 27
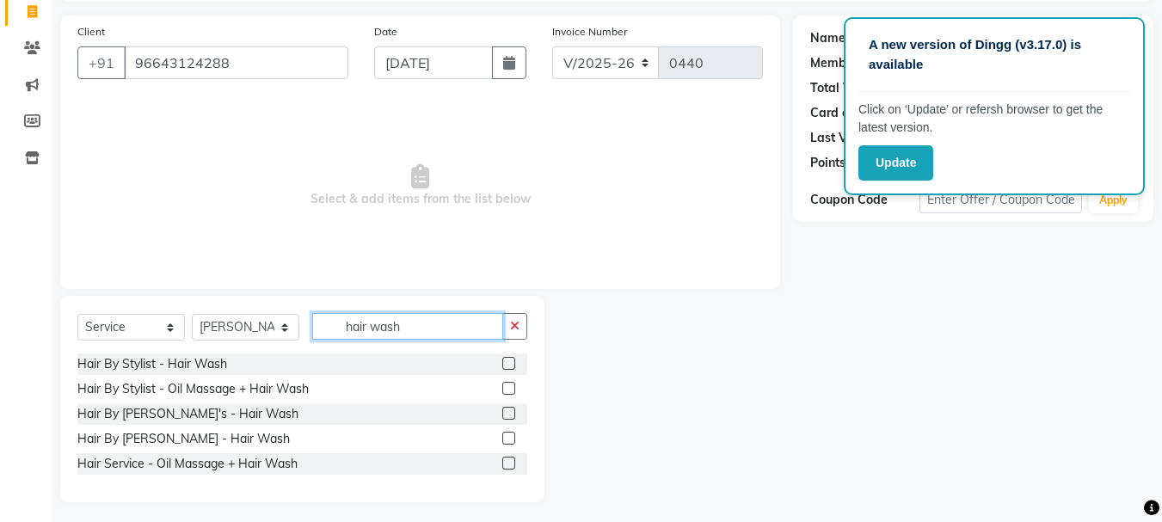
scroll to position [120, 0]
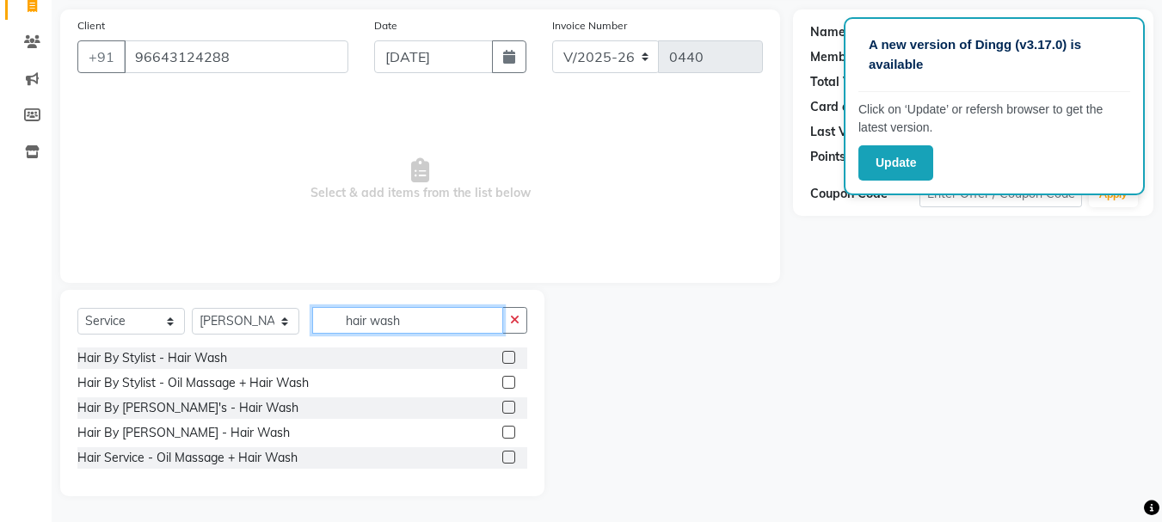
type input "hair wash"
click at [513, 361] on label at bounding box center [508, 357] width 13 height 13
click at [513, 361] on input "checkbox" at bounding box center [507, 358] width 11 height 11
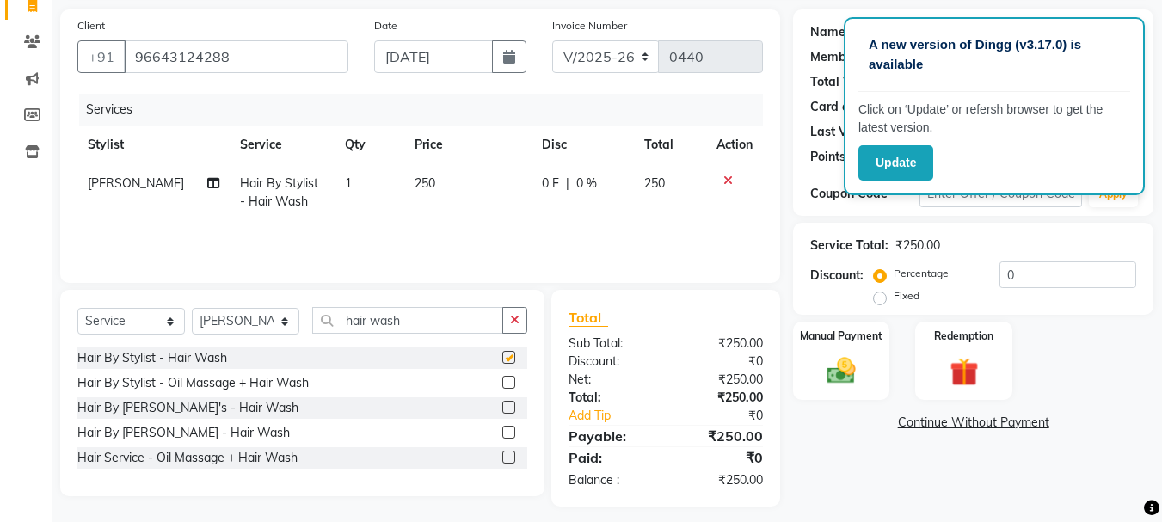
checkbox input "false"
click at [845, 378] on img at bounding box center [841, 370] width 48 height 34
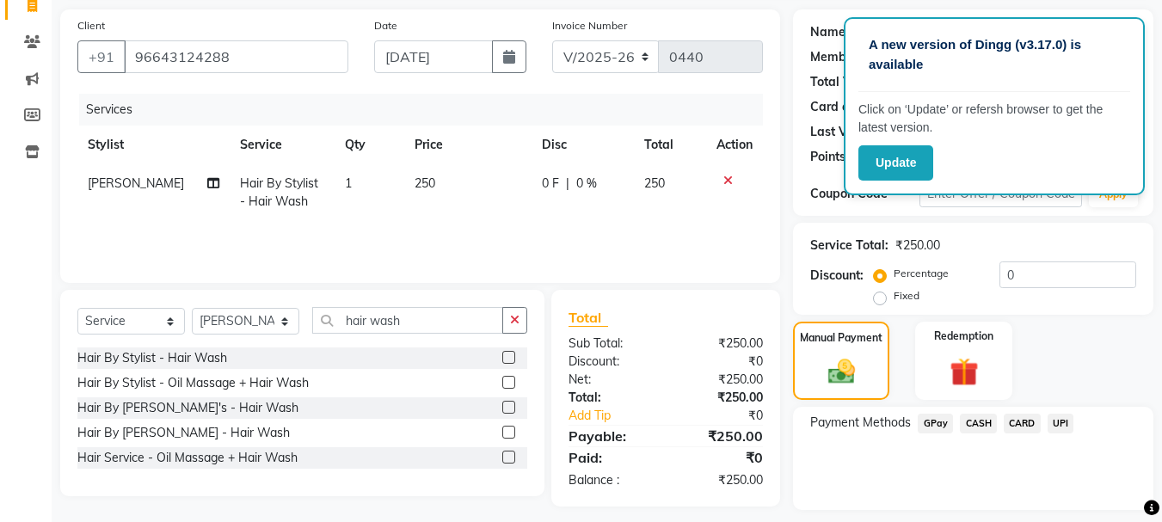
click at [940, 429] on span "GPay" at bounding box center [935, 424] width 35 height 20
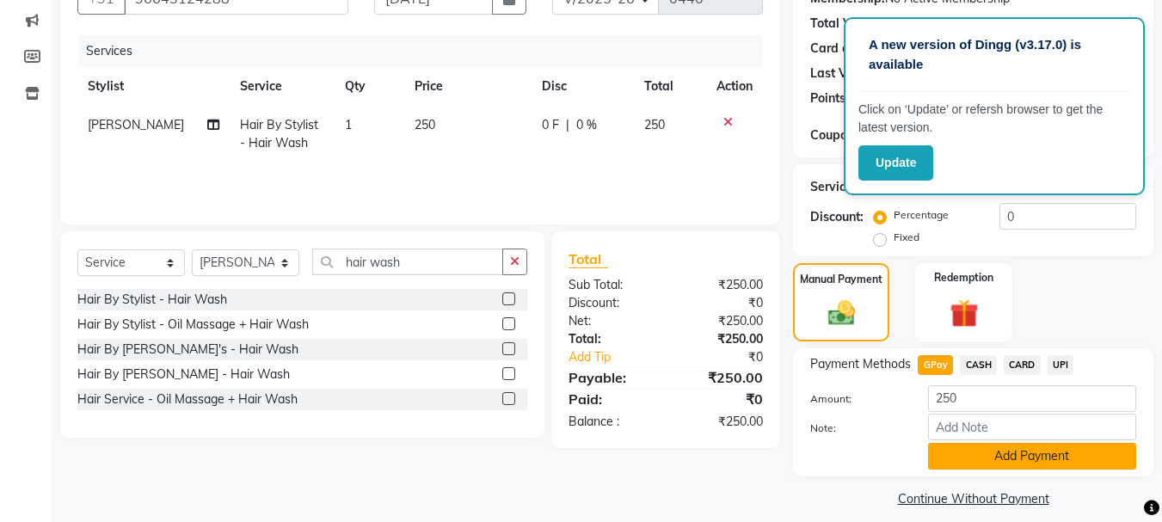
scroll to position [194, 0]
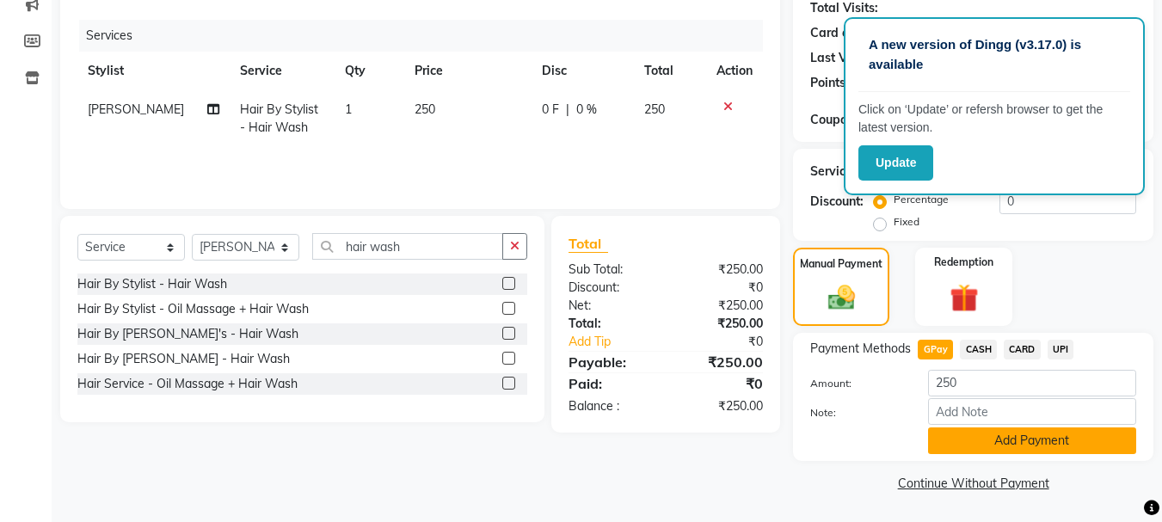
click at [950, 440] on button "Add Payment" at bounding box center [1032, 440] width 208 height 27
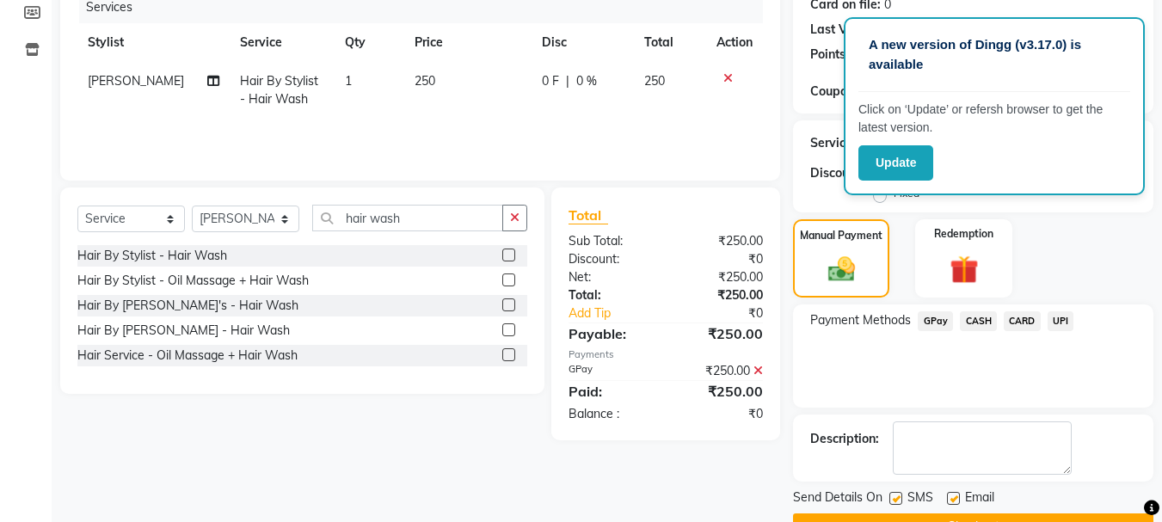
scroll to position [266, 0]
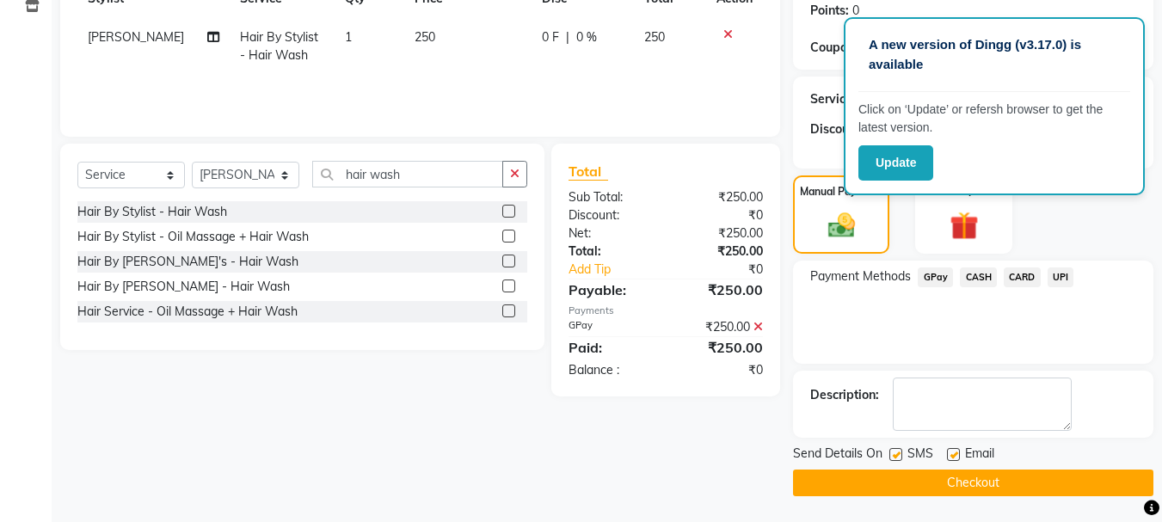
click at [945, 476] on button "Checkout" at bounding box center [973, 483] width 360 height 27
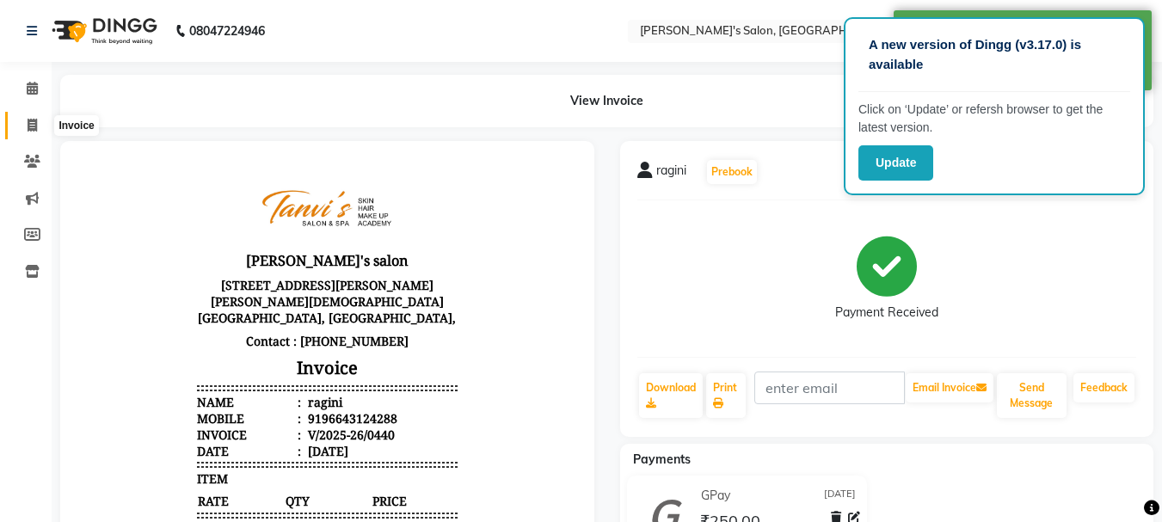
click at [39, 125] on span at bounding box center [32, 126] width 30 height 20
select select "service"
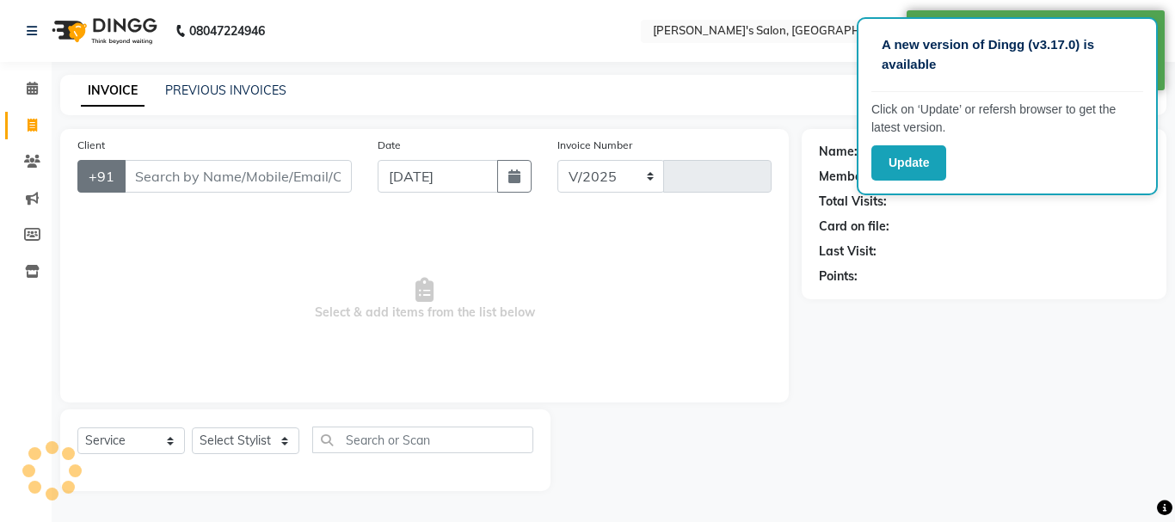
select select "716"
type input "0441"
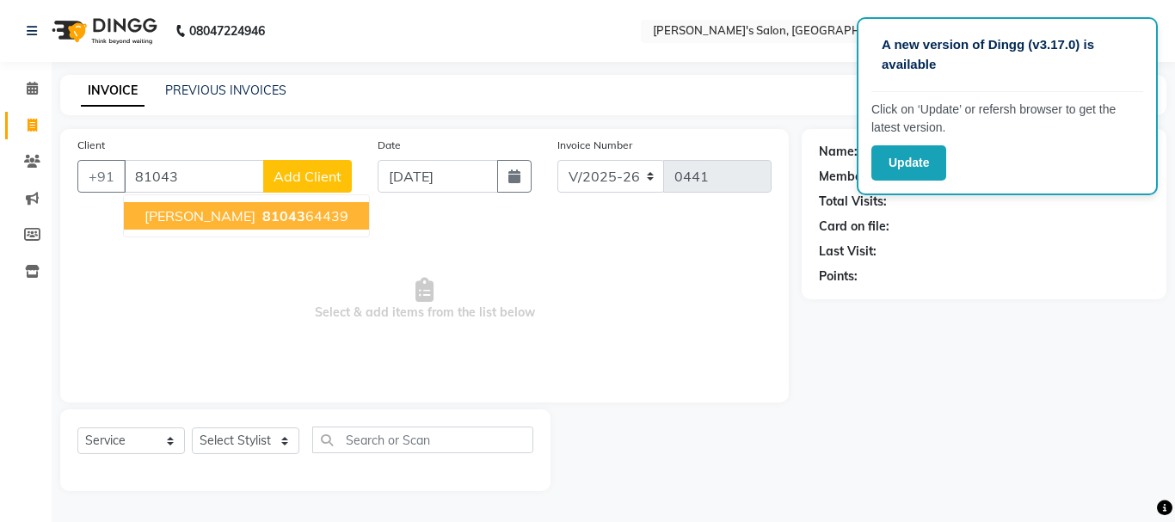
click at [262, 220] on span "81043" at bounding box center [283, 215] width 43 height 17
type input "8104364439"
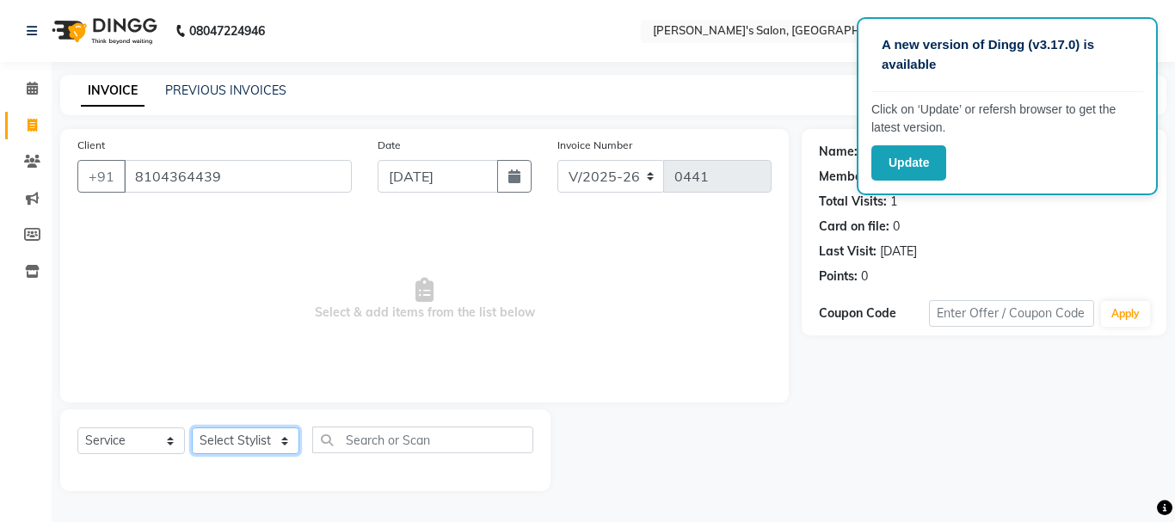
click at [263, 433] on select "Select Stylist [PERSON_NAME] [PERSON_NAME] [PERSON_NAME] [PERSON_NAME] [PERSON_…" at bounding box center [246, 440] width 108 height 27
select select "85926"
click at [192, 427] on select "Select Stylist [PERSON_NAME] [PERSON_NAME] [PERSON_NAME] [PERSON_NAME] [PERSON_…" at bounding box center [246, 440] width 108 height 27
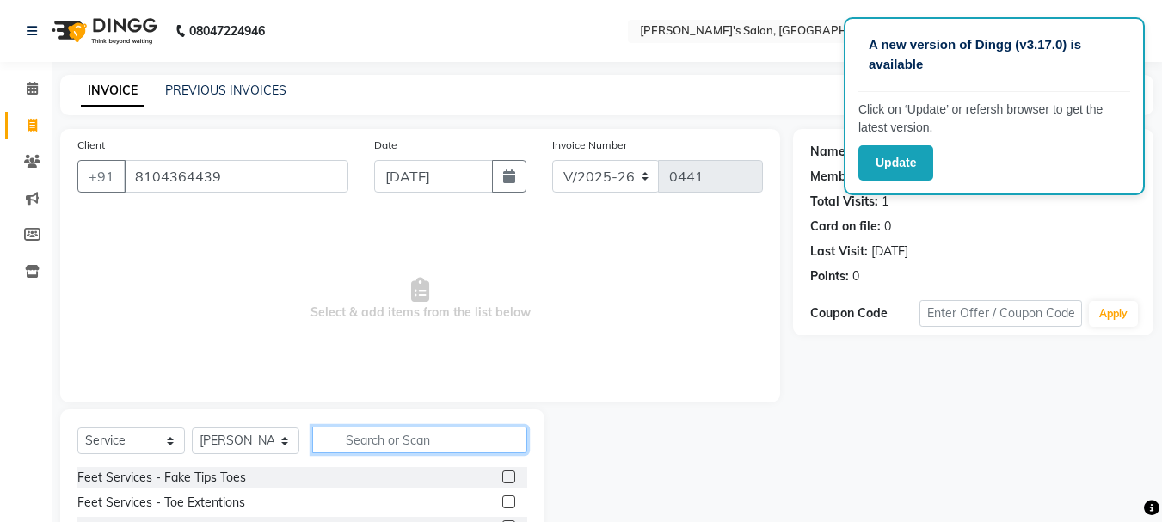
click at [372, 435] on input "text" at bounding box center [419, 440] width 215 height 27
type input "gel re"
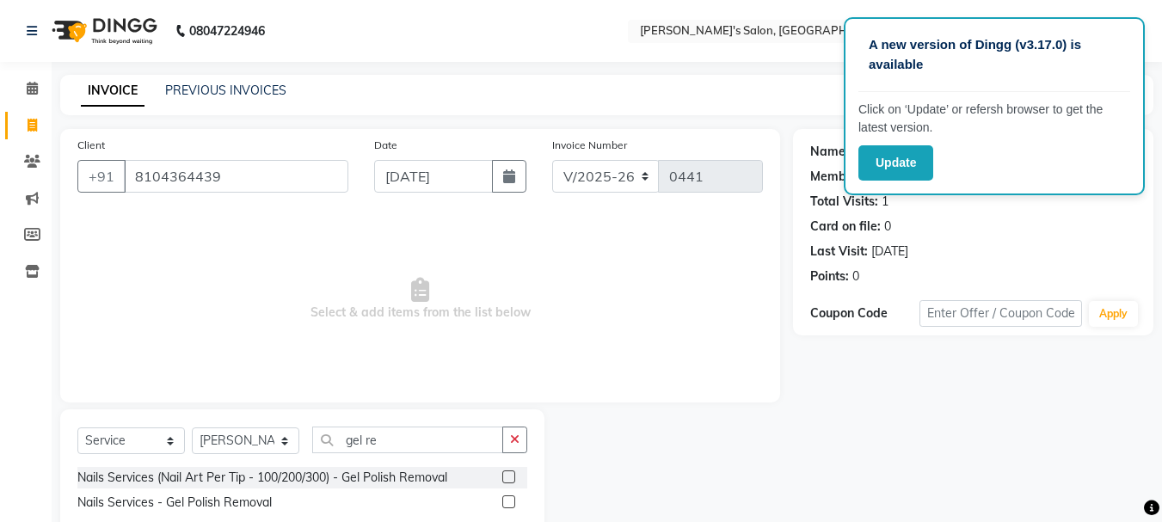
click at [506, 500] on label at bounding box center [508, 501] width 13 height 13
click at [506, 500] on input "checkbox" at bounding box center [507, 502] width 11 height 11
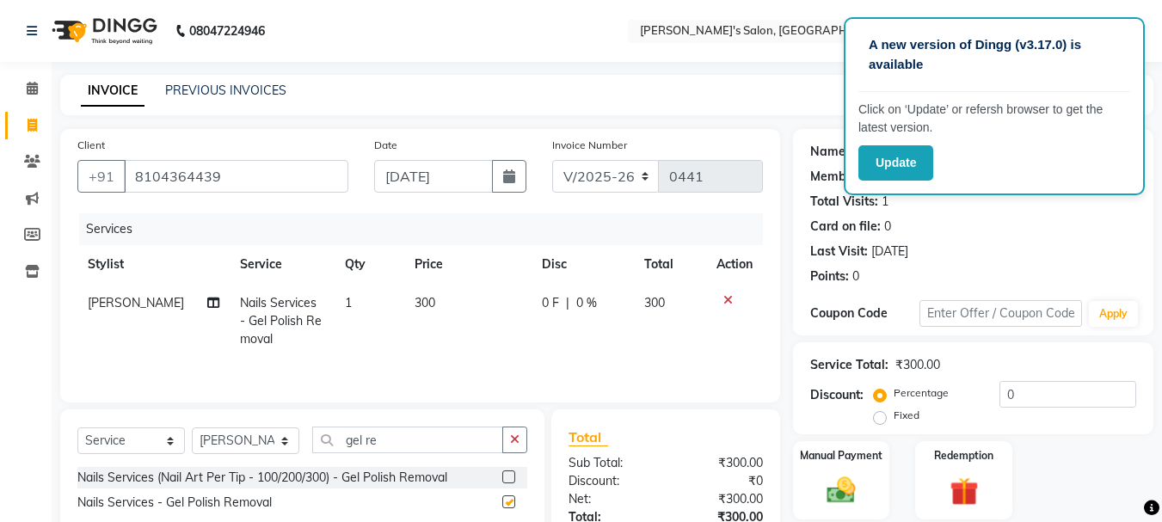
checkbox input "false"
click at [827, 492] on img at bounding box center [841, 490] width 48 height 34
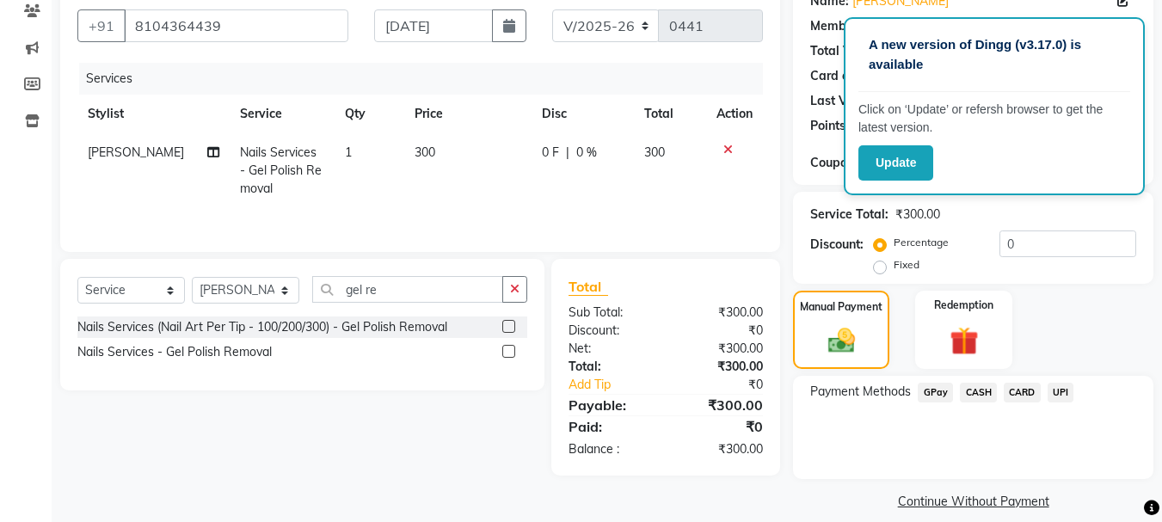
scroll to position [169, 0]
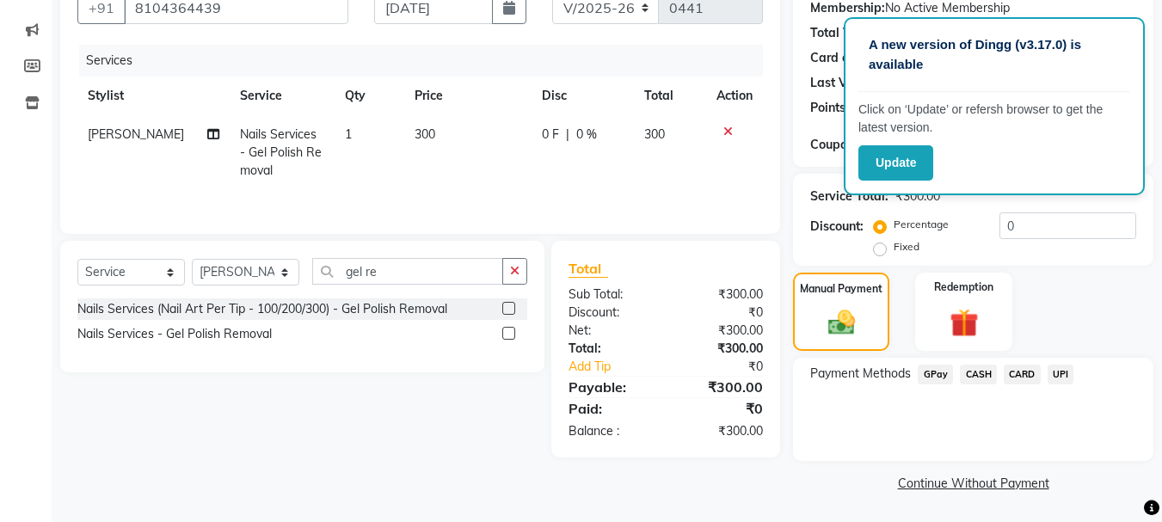
click at [982, 384] on span "CASH" at bounding box center [978, 375] width 37 height 20
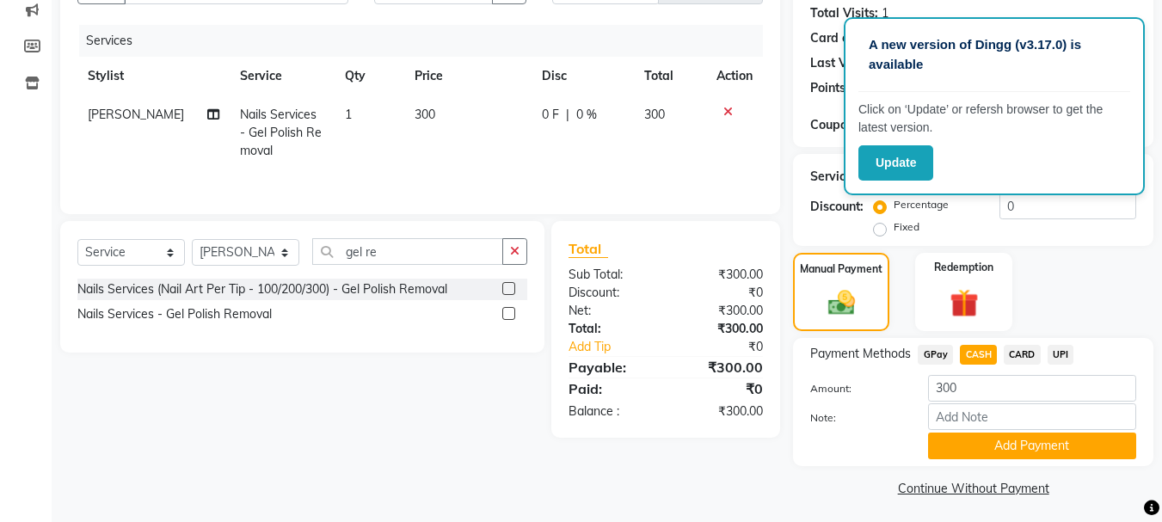
scroll to position [194, 0]
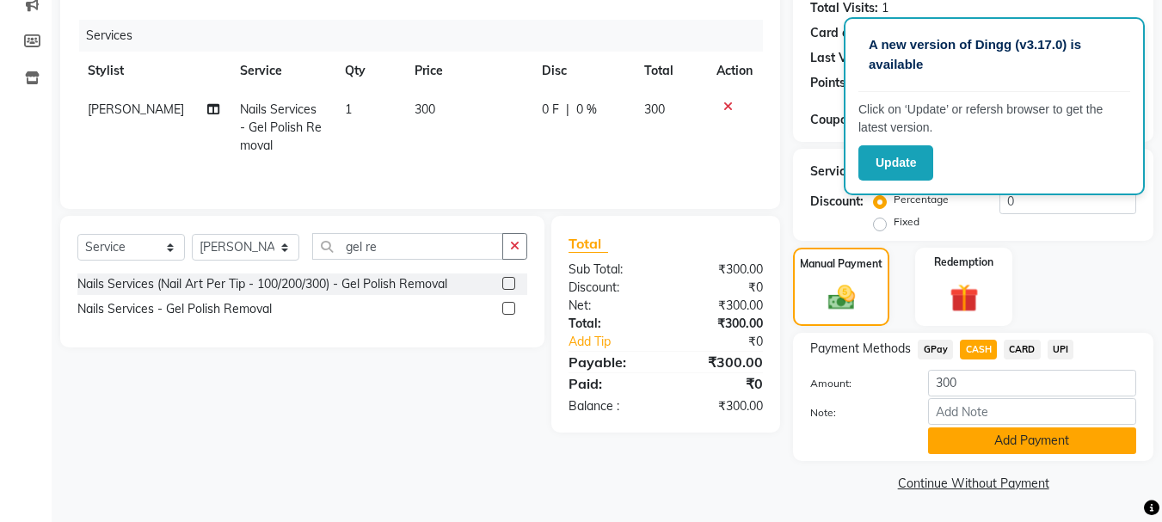
click at [982, 440] on button "Add Payment" at bounding box center [1032, 440] width 208 height 27
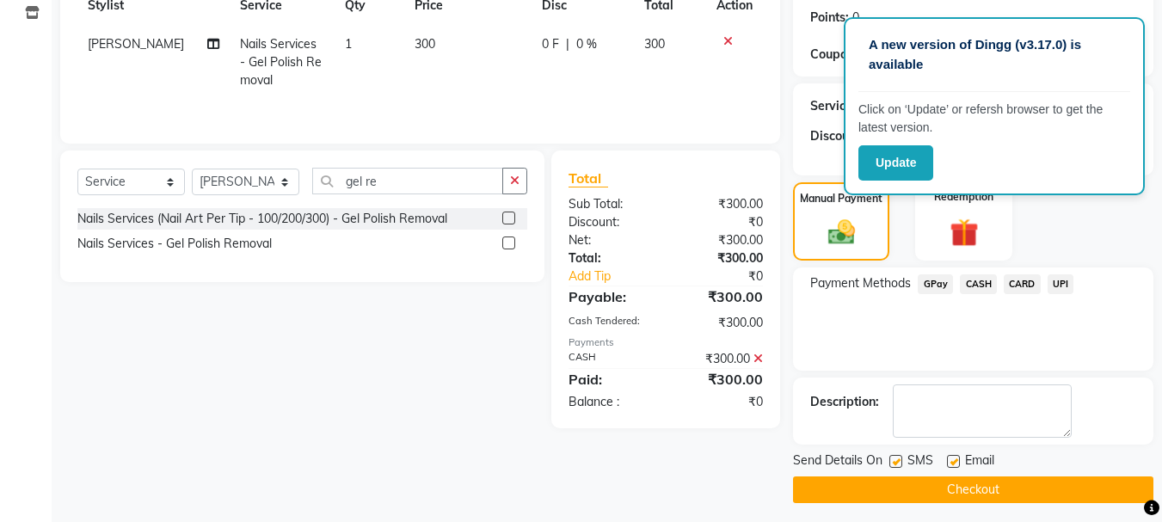
scroll to position [266, 0]
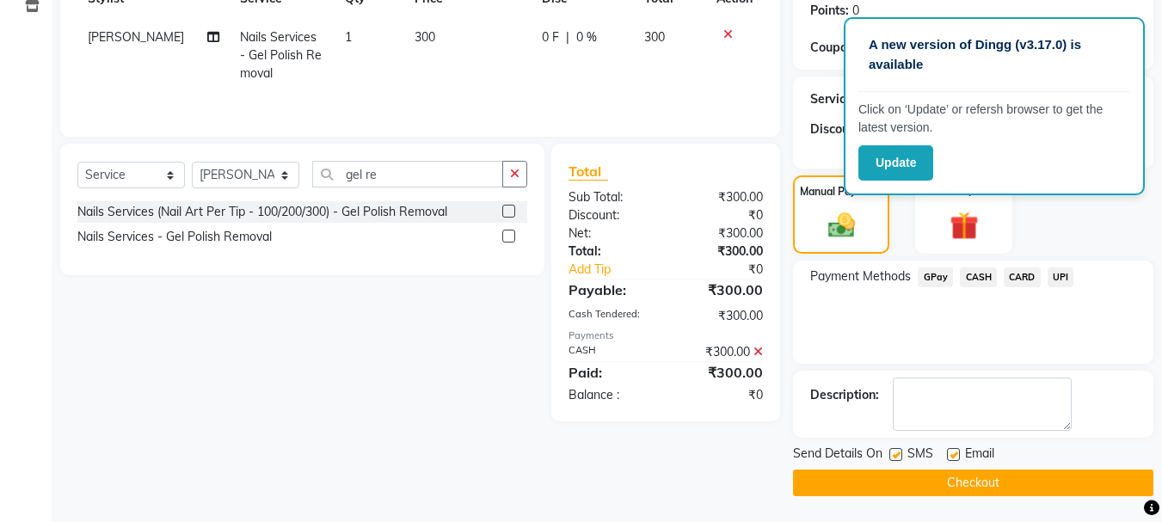
click at [974, 477] on button "Checkout" at bounding box center [973, 483] width 360 height 27
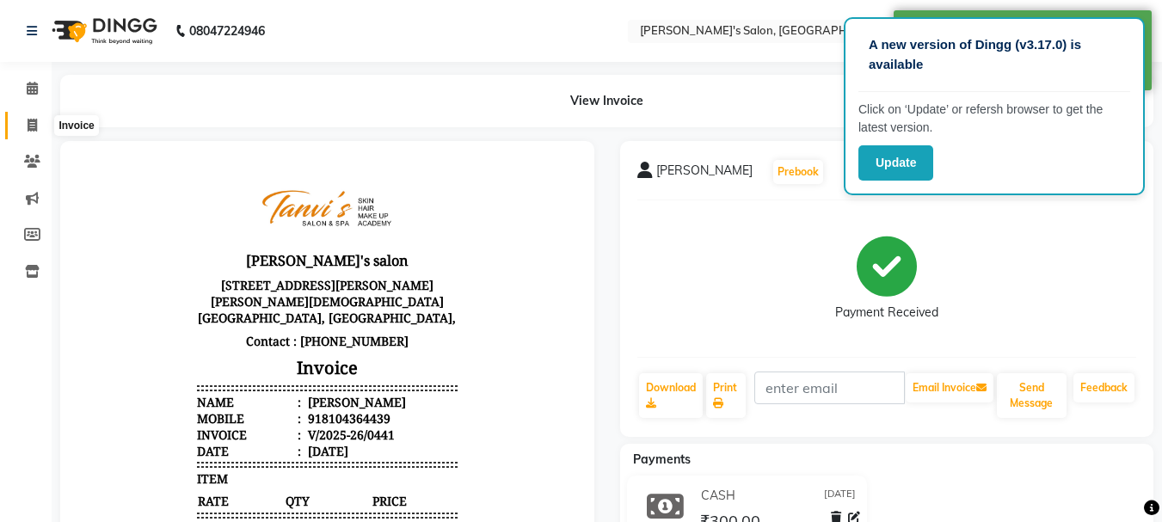
click at [35, 126] on icon at bounding box center [32, 125] width 9 height 13
select select "service"
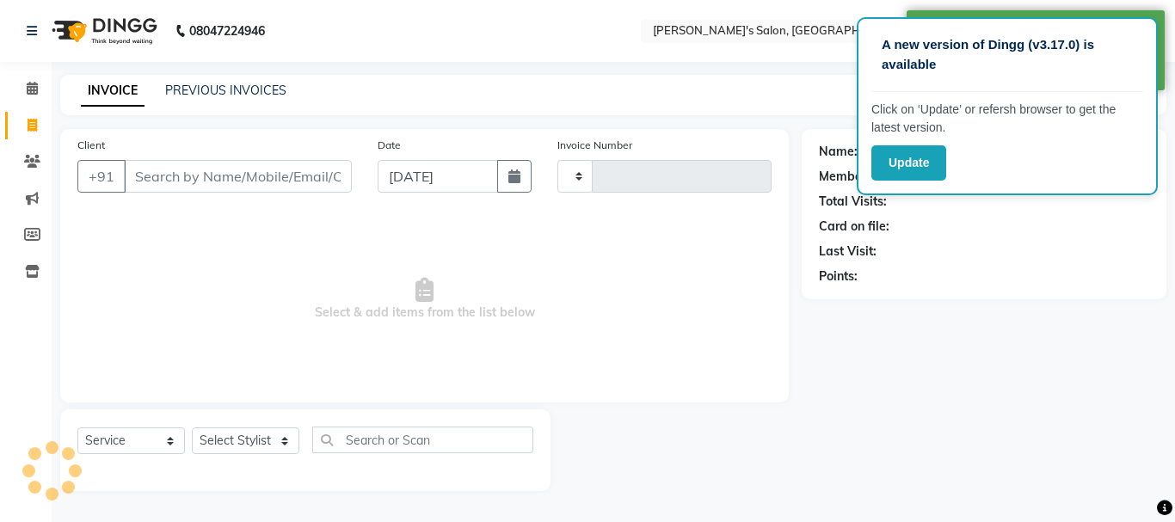
type input "0442"
select select "716"
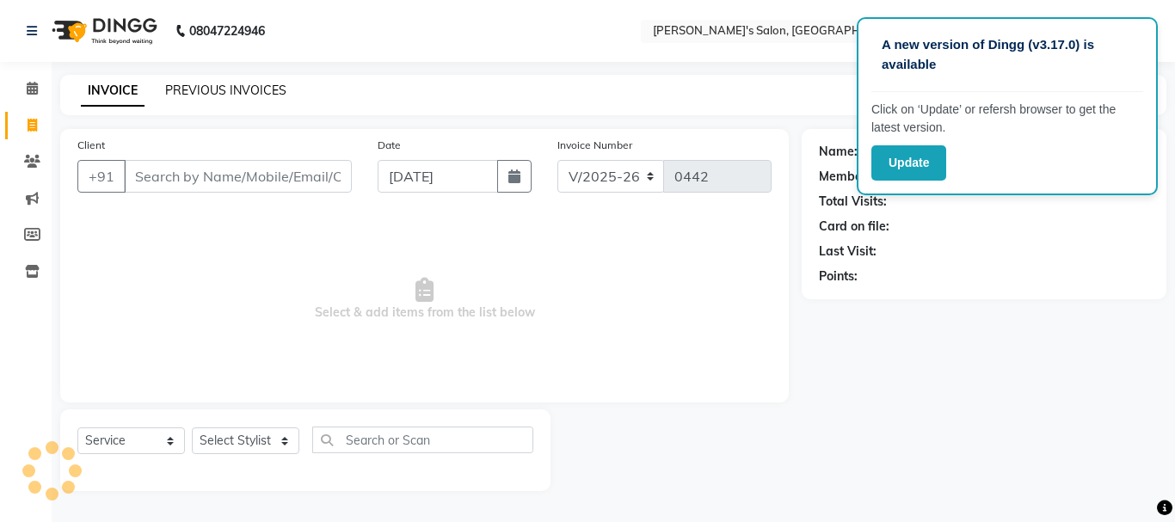
click at [243, 93] on link "PREVIOUS INVOICES" at bounding box center [225, 90] width 121 height 15
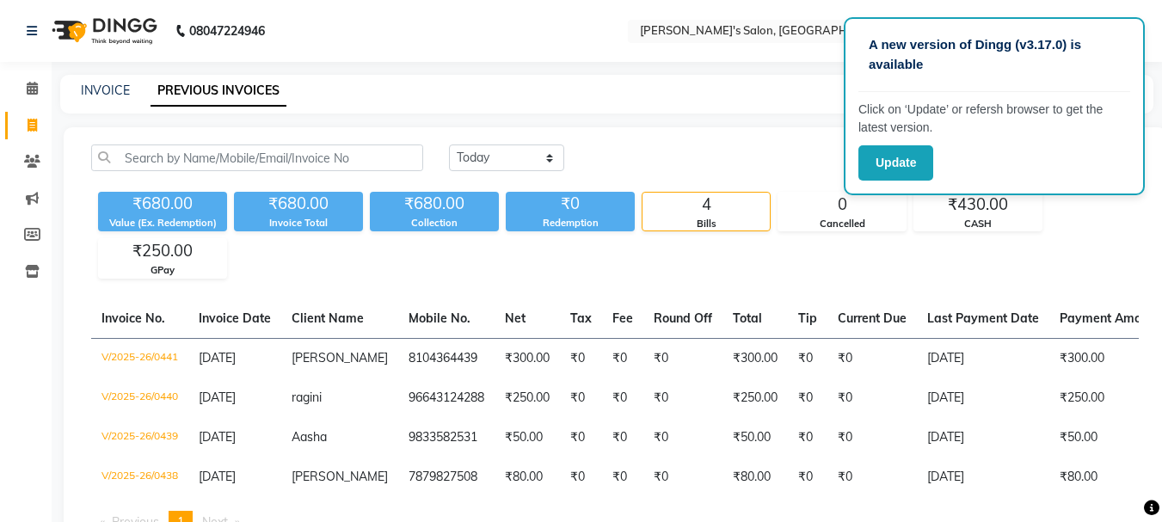
scroll to position [82, 0]
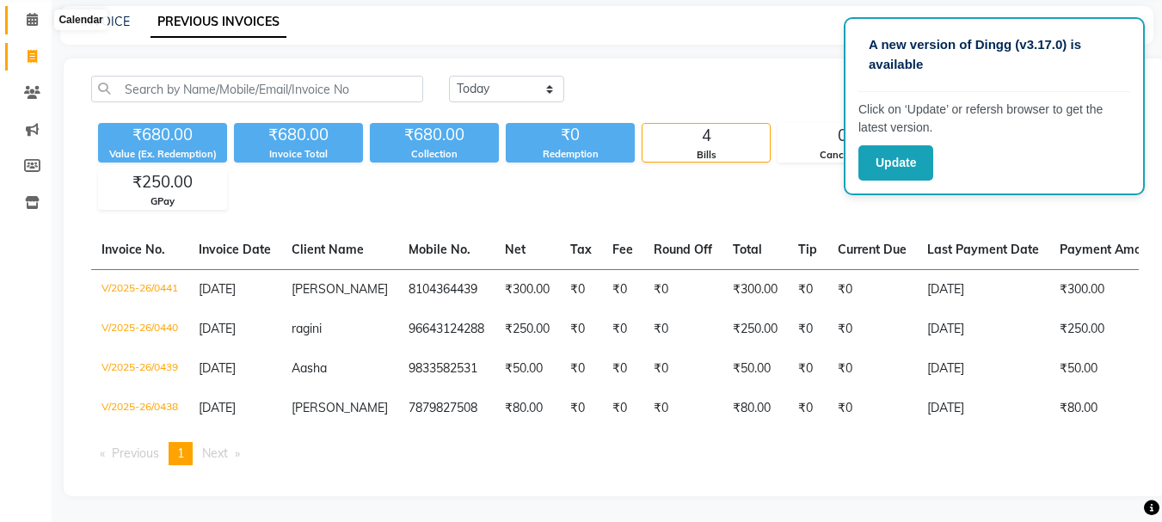
click at [22, 12] on span at bounding box center [32, 20] width 30 height 20
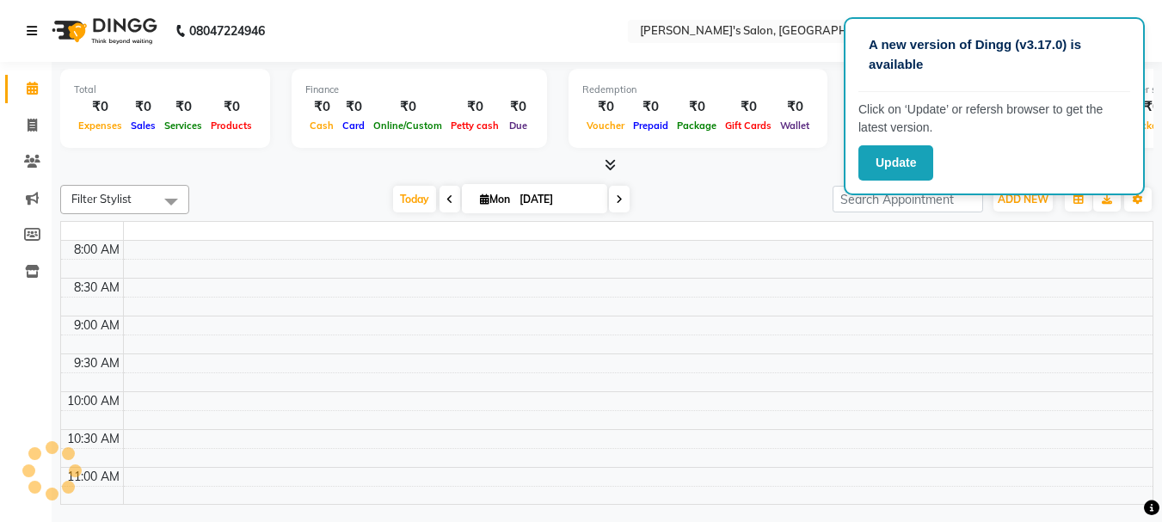
click at [34, 10] on link at bounding box center [35, 31] width 17 height 48
